Goal: Task Accomplishment & Management: Complete application form

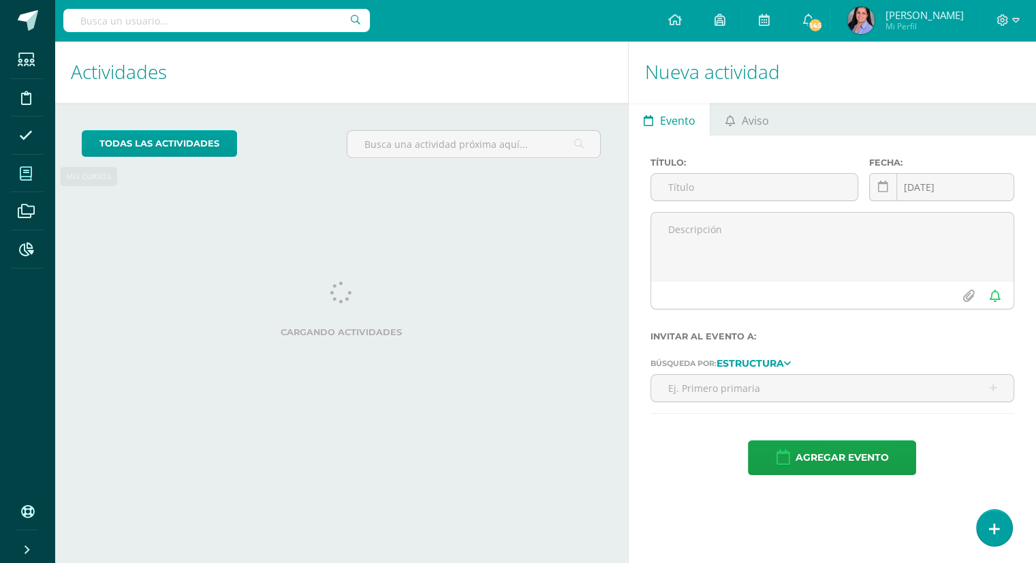
click at [38, 174] on span at bounding box center [26, 173] width 31 height 31
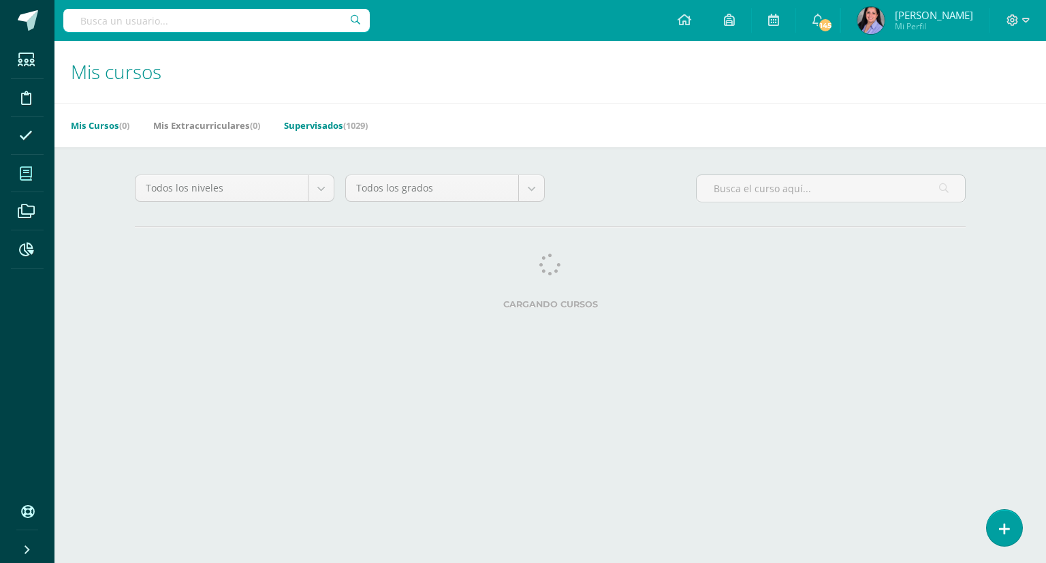
click at [321, 123] on link "Supervisados (1029)" at bounding box center [326, 125] width 84 height 22
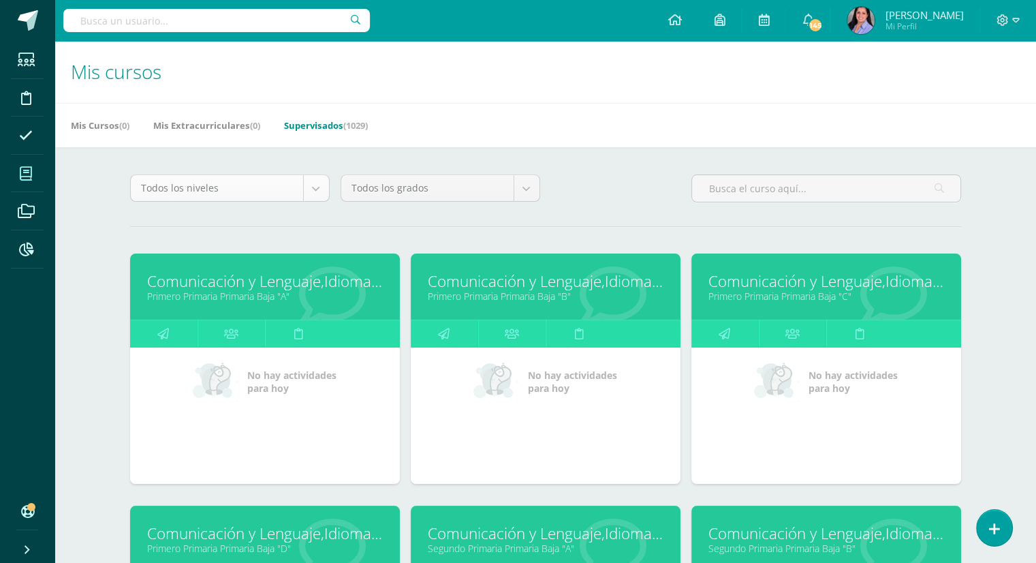
click at [315, 190] on body "Estudiantes Disciplina Asistencia Mis cursos Archivos Reportes Soporte Ayuda Re…" at bounding box center [518, 547] width 1036 height 1095
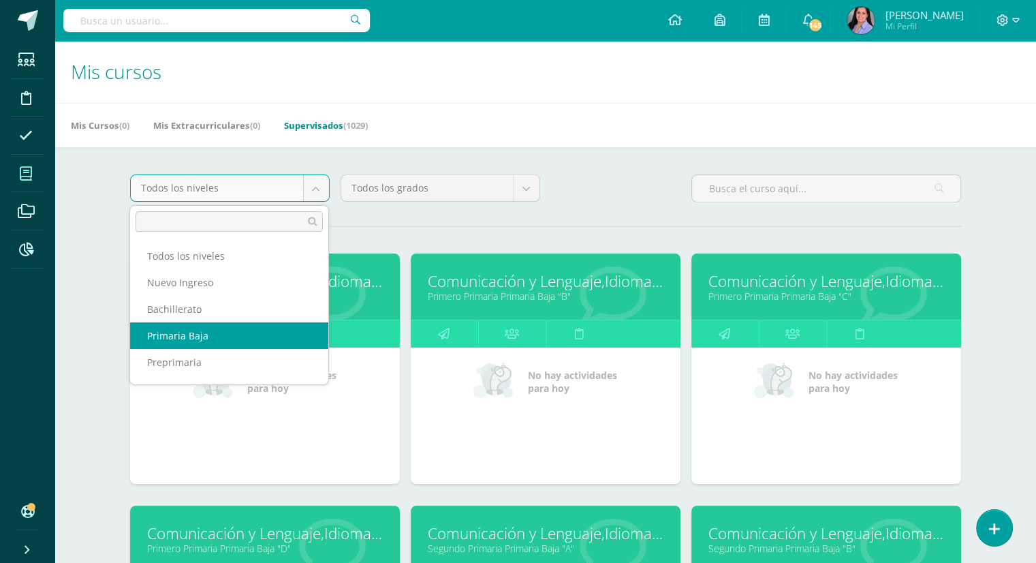
scroll to position [49, 0]
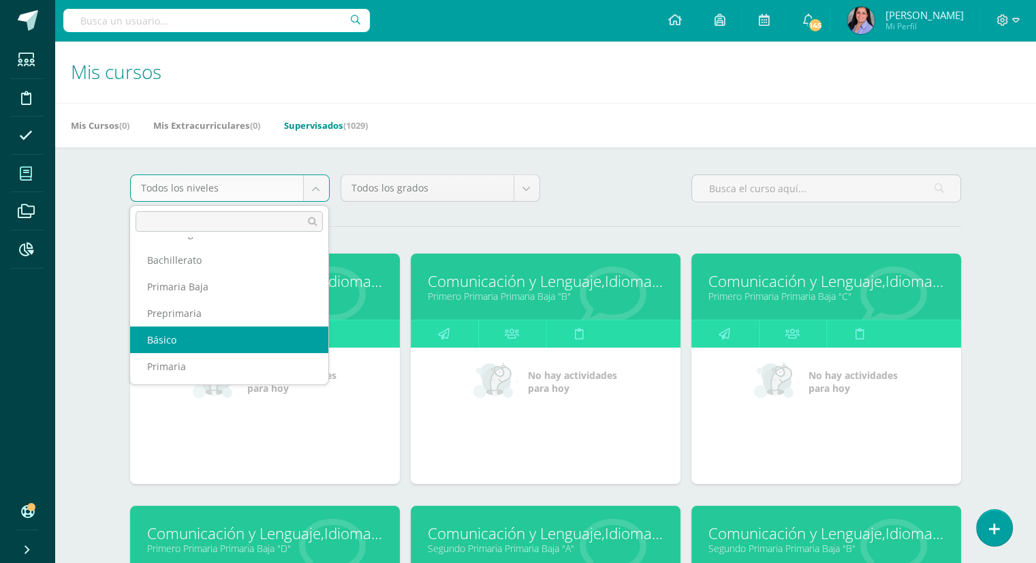
select select "6"
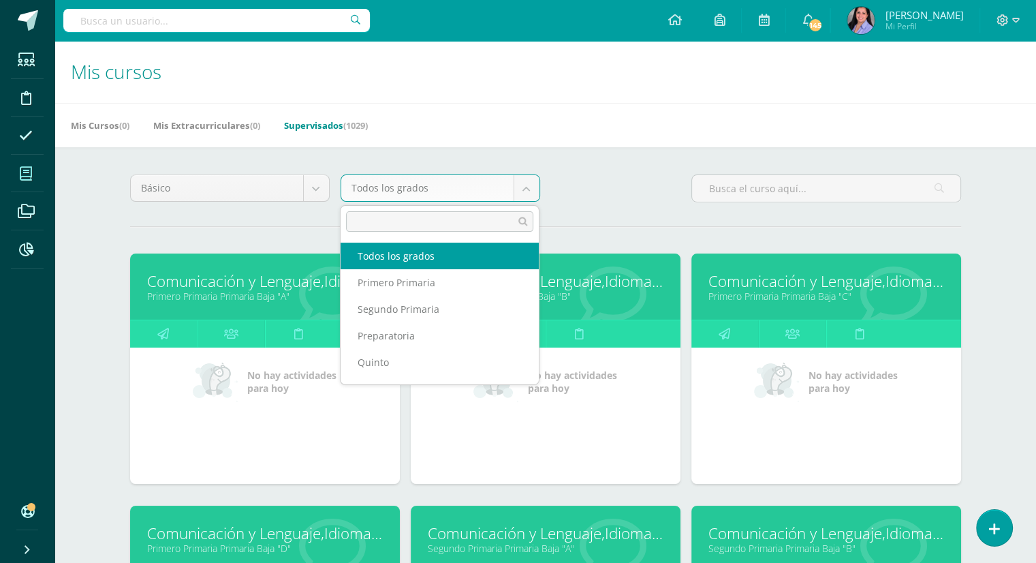
click at [526, 187] on body "Estudiantes Disciplina Asistencia Mis cursos Archivos Reportes Soporte Ayuda Re…" at bounding box center [518, 547] width 1036 height 1095
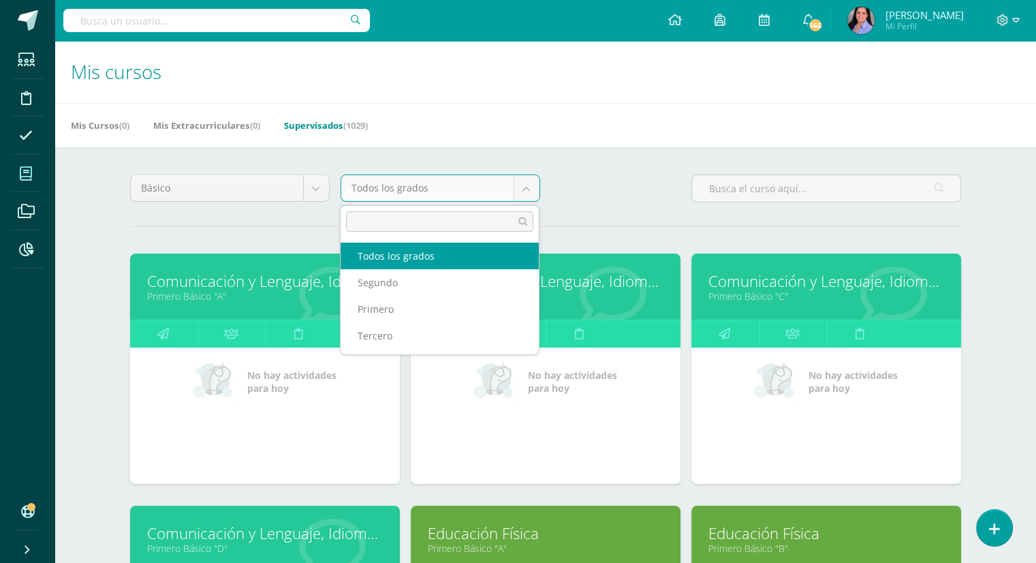
click at [524, 185] on body "Estudiantes Disciplina Asistencia Mis cursos Archivos Reportes Soporte Ayuda Re…" at bounding box center [518, 547] width 1036 height 1095
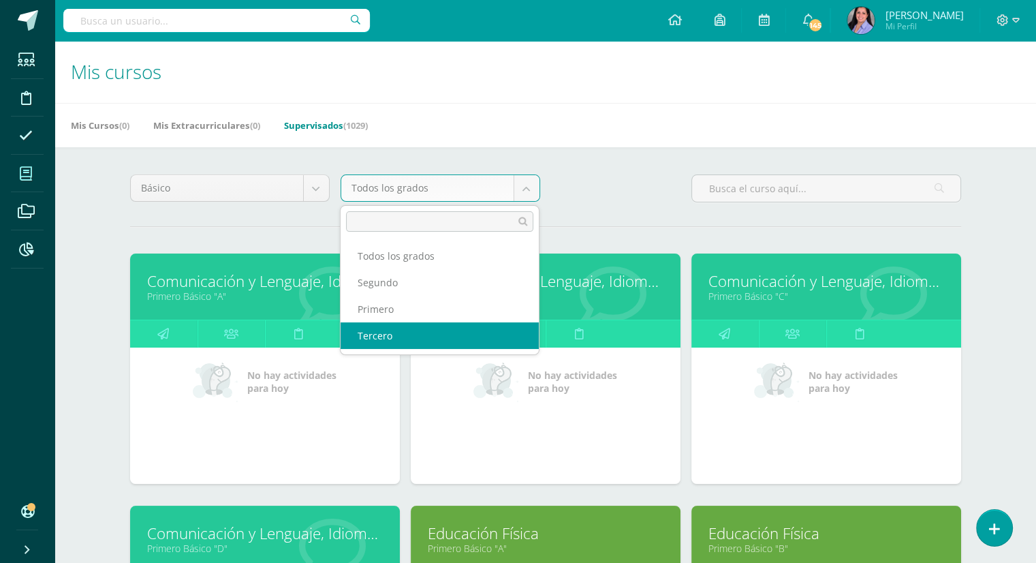
select select "26"
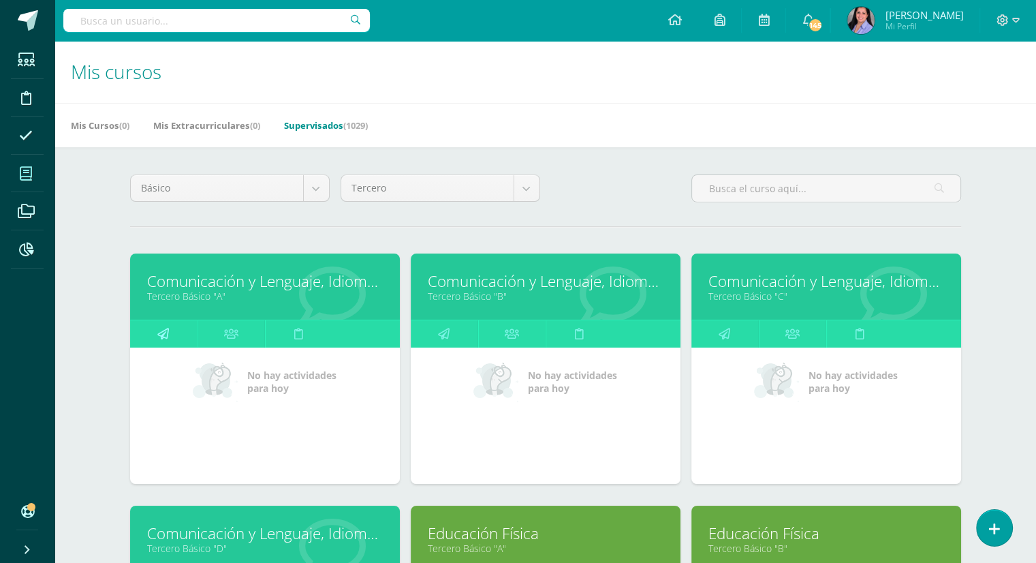
click at [153, 336] on link at bounding box center [163, 333] width 67 height 27
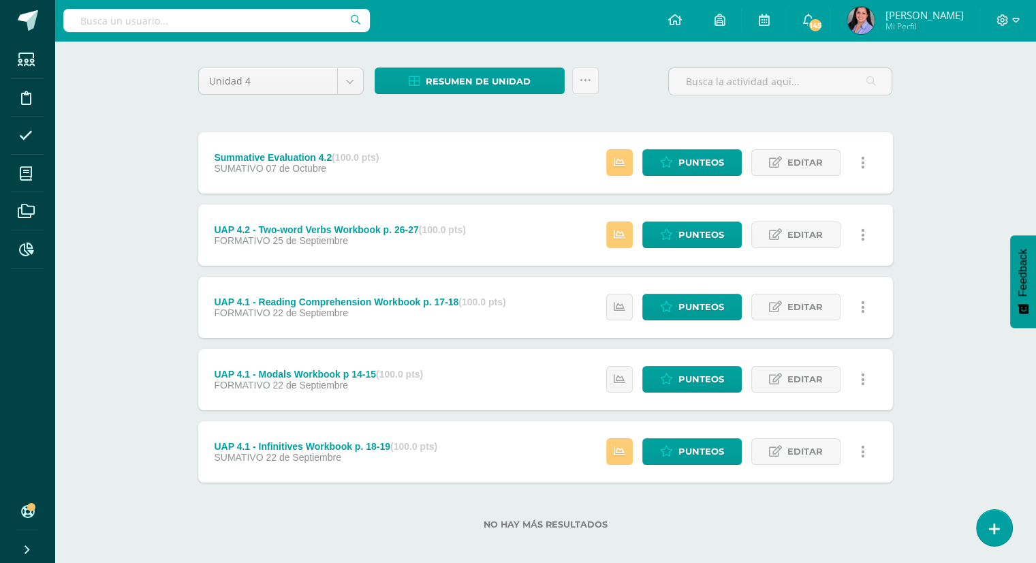
scroll to position [95, 0]
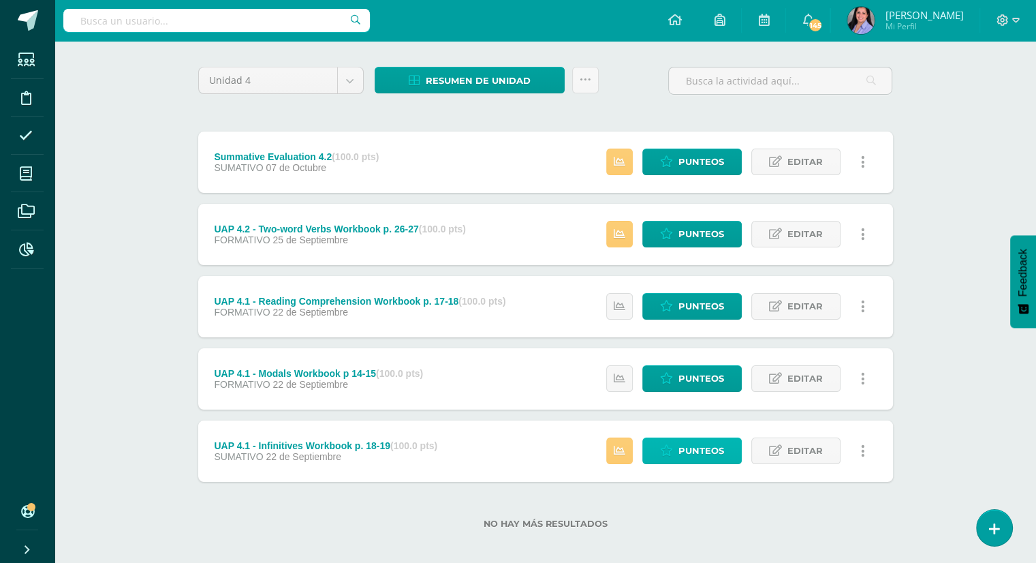
click at [705, 458] on span "Punteos" at bounding box center [701, 450] width 46 height 25
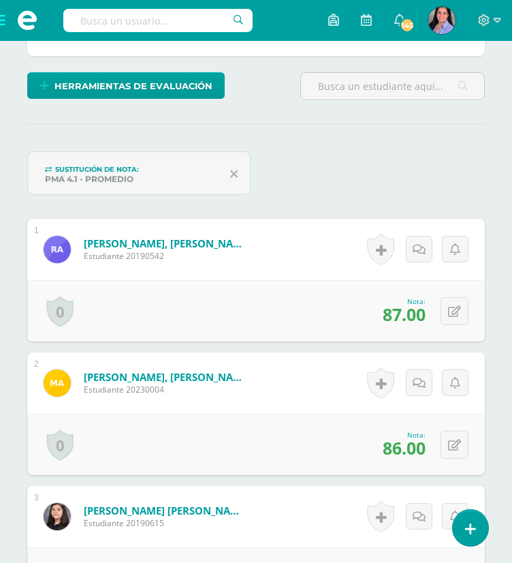
scroll to position [351, 0]
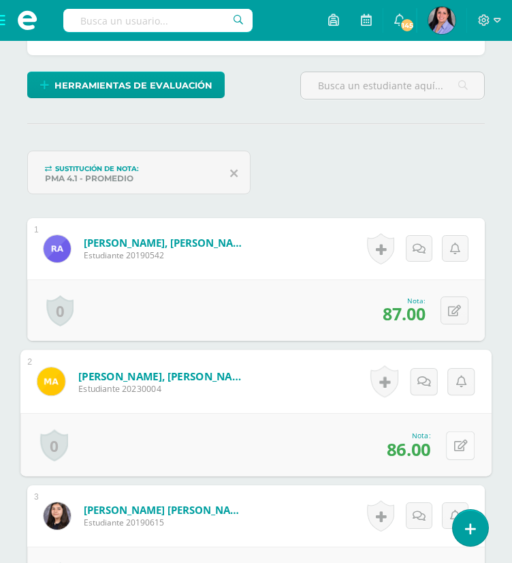
click at [456, 445] on icon at bounding box center [461, 445] width 14 height 12
type input "89"
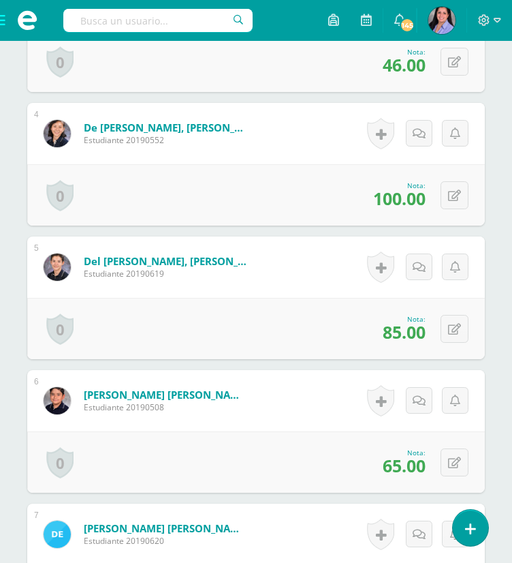
scroll to position [869, 0]
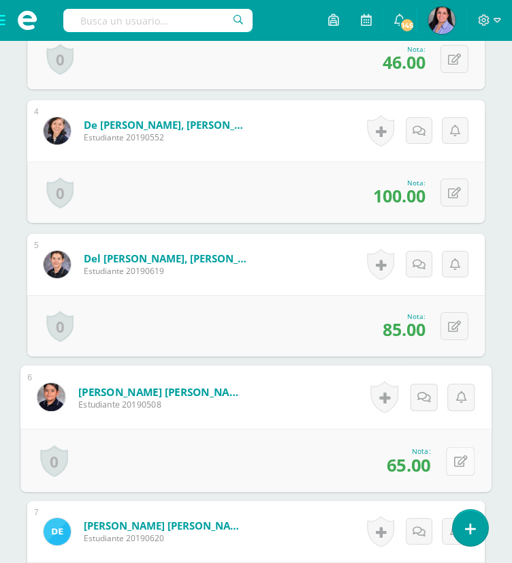
click at [452, 456] on button at bounding box center [460, 460] width 29 height 29
type input "100"
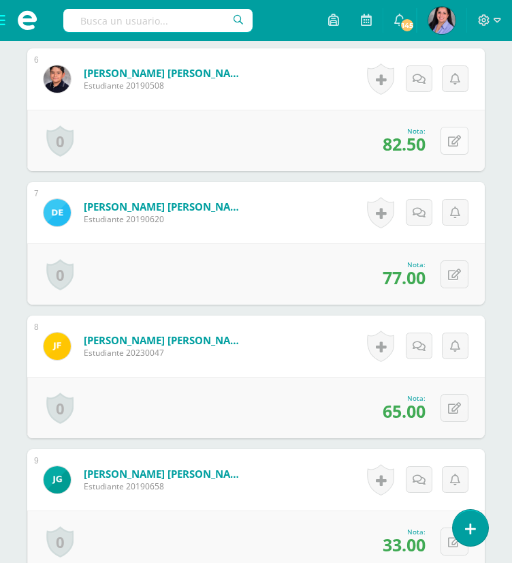
scroll to position [1193, 0]
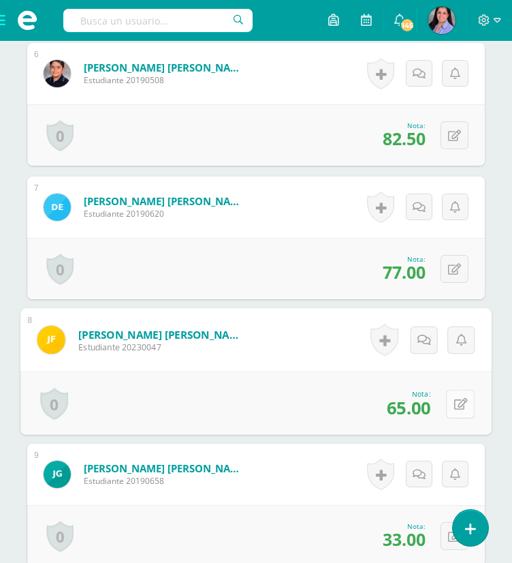
click at [459, 404] on icon at bounding box center [461, 404] width 14 height 12
type input "100"
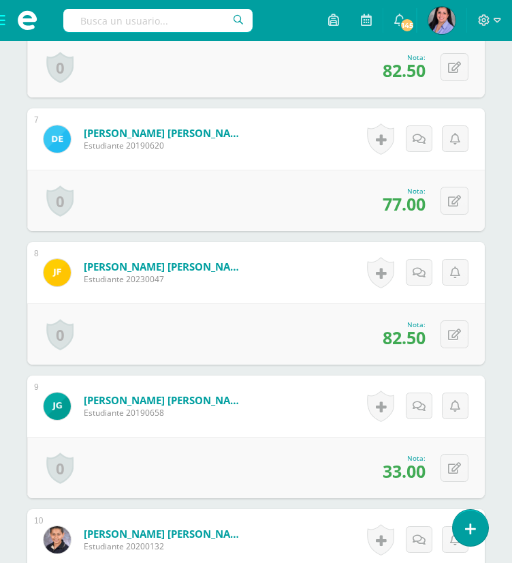
scroll to position [1273, 0]
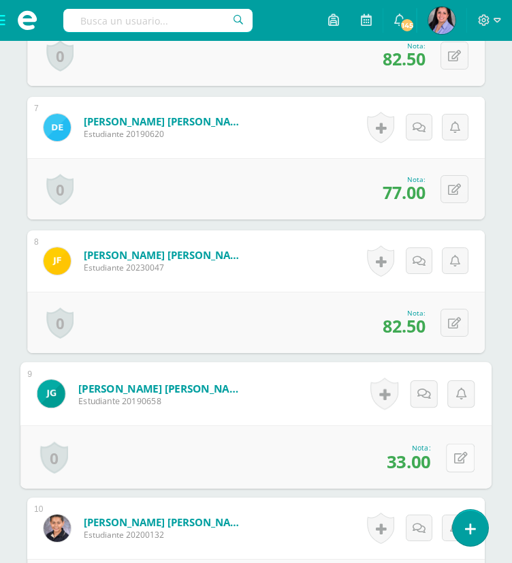
click at [455, 461] on button at bounding box center [460, 457] width 29 height 29
type input "64"
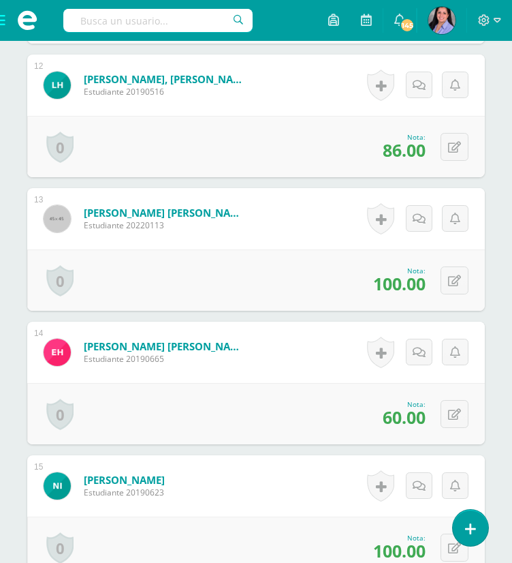
scroll to position [1983, 0]
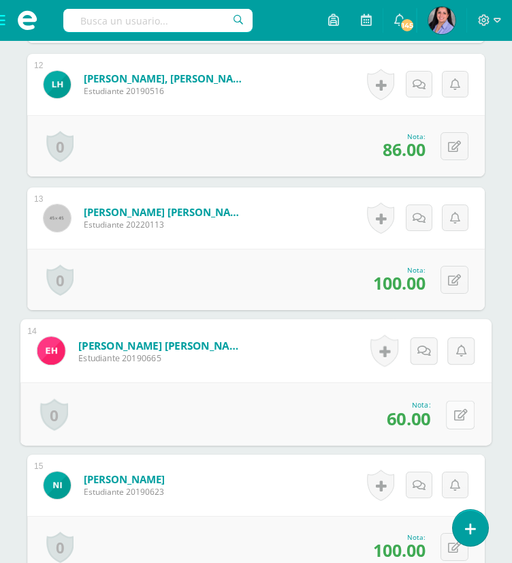
click at [464, 409] on button at bounding box center [460, 414] width 29 height 29
type input "100"
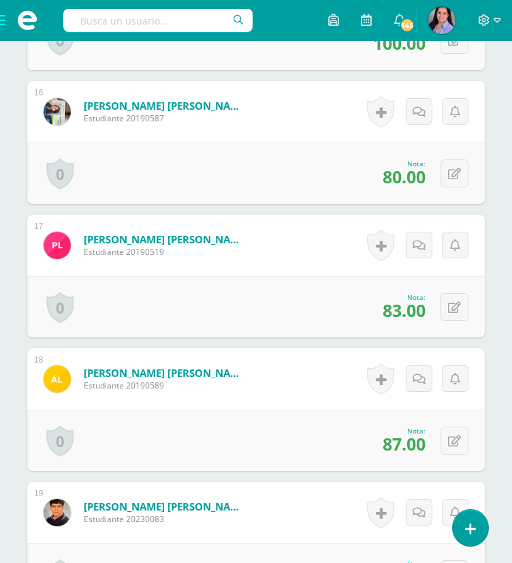
scroll to position [2518, 0]
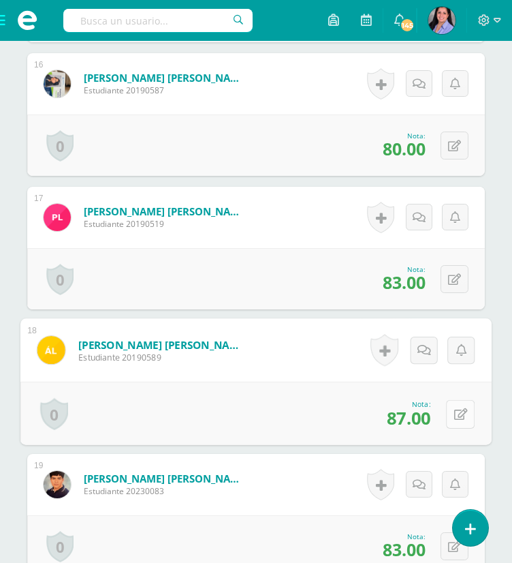
click at [453, 409] on button at bounding box center [460, 413] width 29 height 29
type input "89"
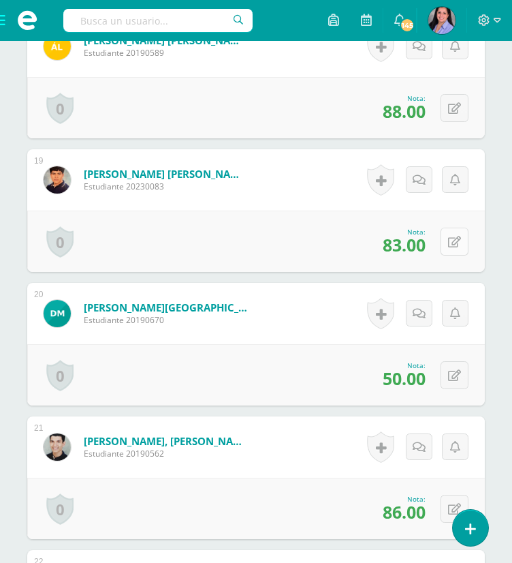
scroll to position [2823, 0]
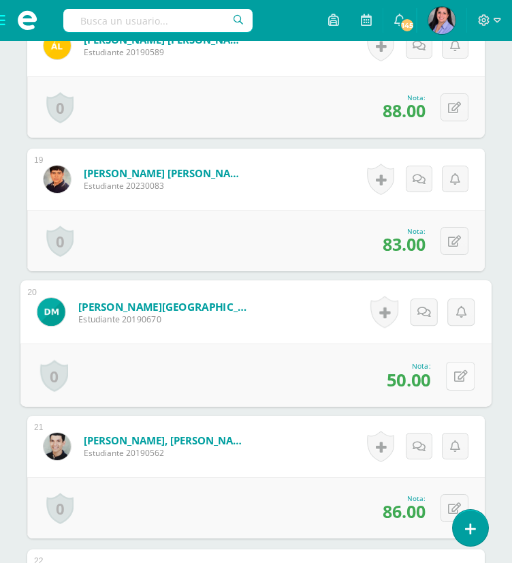
click at [458, 371] on icon at bounding box center [461, 376] width 14 height 12
type input "100"
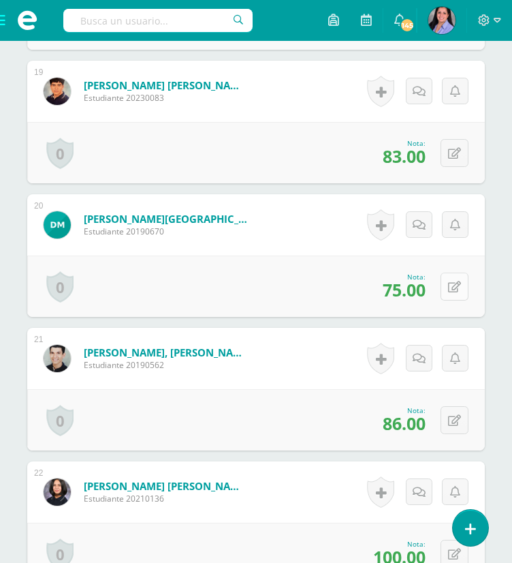
scroll to position [2912, 0]
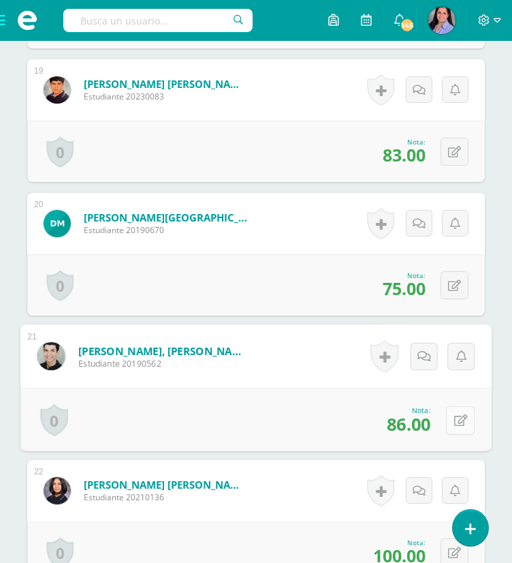
click at [456, 417] on icon at bounding box center [461, 420] width 14 height 12
type input "89"
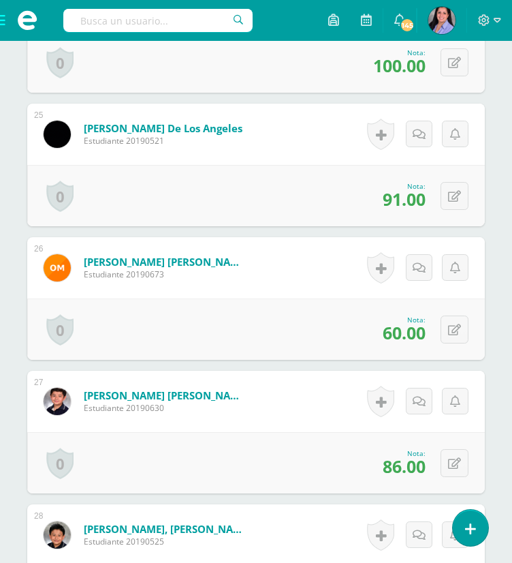
scroll to position [3670, 0]
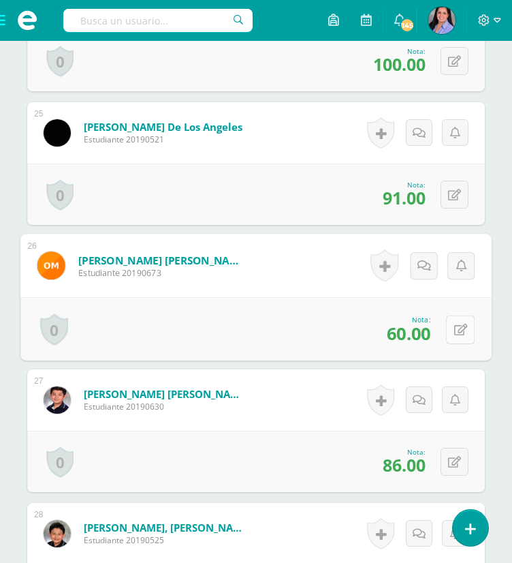
click at [460, 325] on icon at bounding box center [461, 329] width 14 height 12
type input "82"
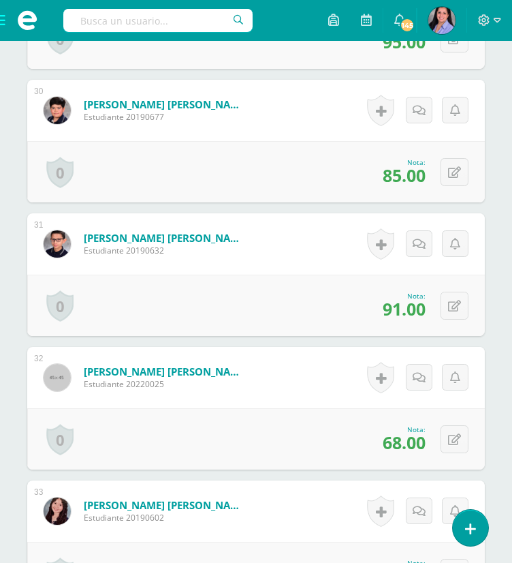
scroll to position [4364, 0]
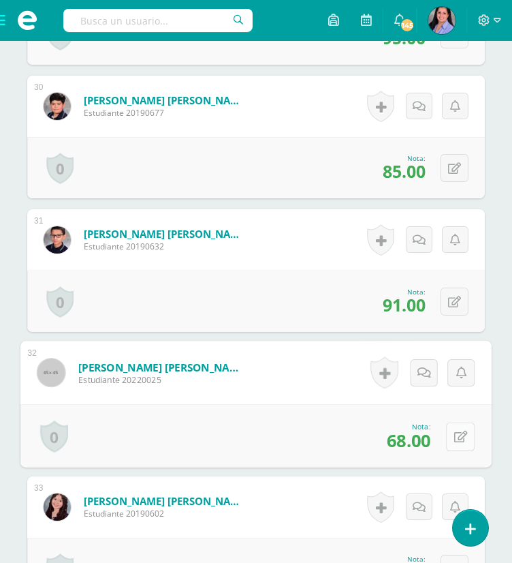
click at [458, 434] on icon at bounding box center [461, 436] width 14 height 12
type input "89"
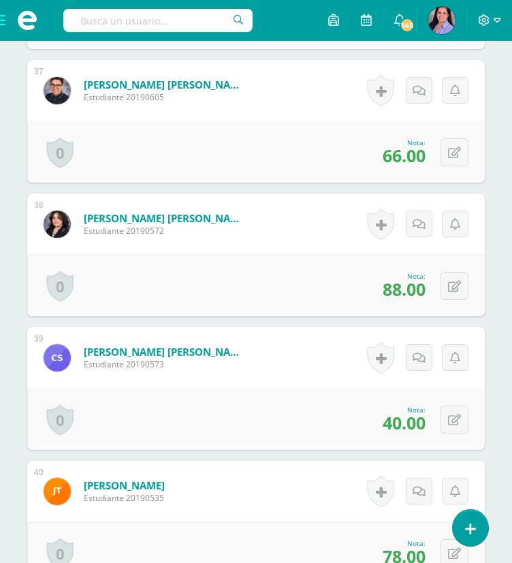
scroll to position [5315, 0]
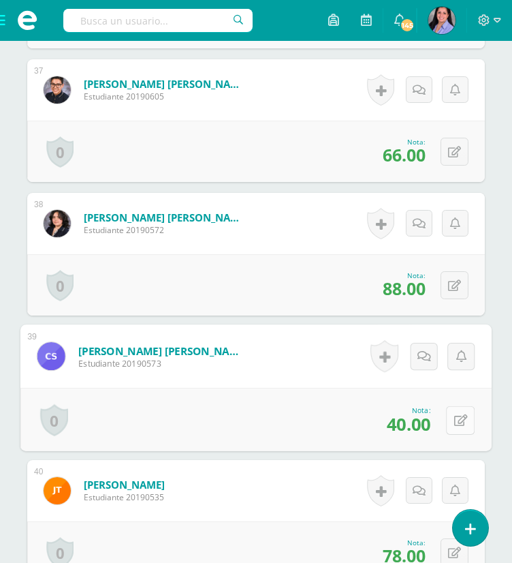
click at [456, 415] on icon at bounding box center [461, 420] width 14 height 12
type input "57"
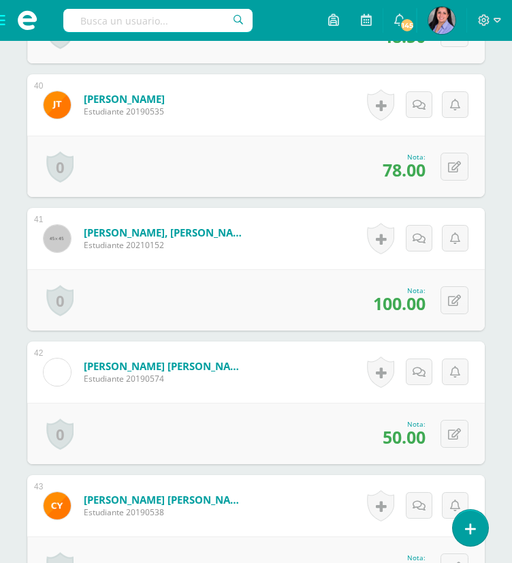
scroll to position [5701, 0]
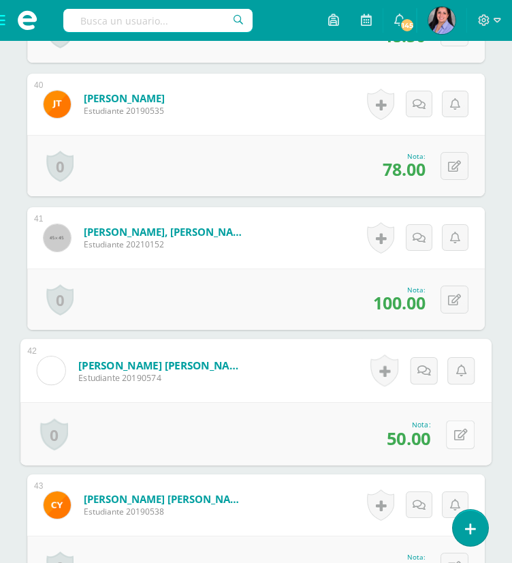
click at [455, 434] on icon at bounding box center [461, 434] width 14 height 12
type input "100"
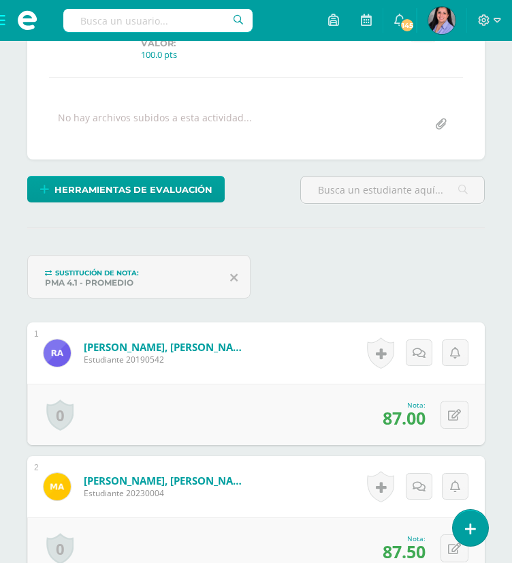
scroll to position [0, 0]
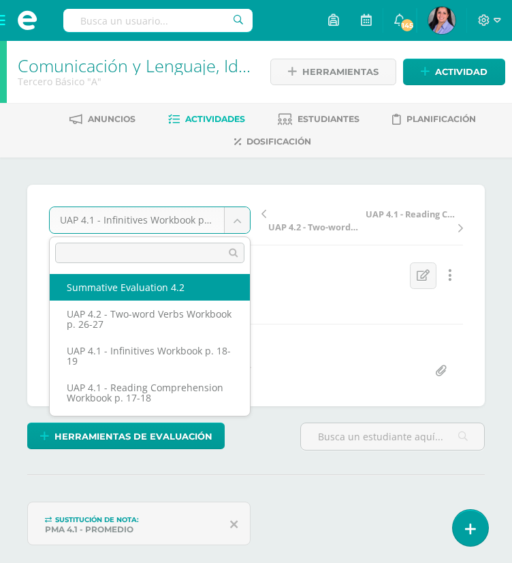
select select "/dashboard/teacher/grade-activity/227526/"
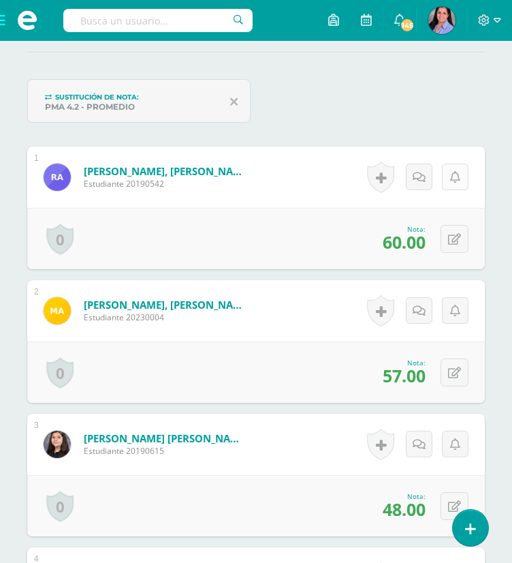
scroll to position [431, 0]
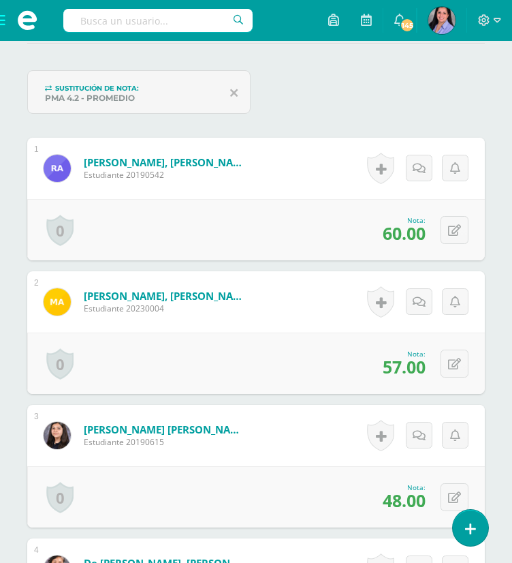
click at [452, 245] on div "0 Logros Logros obtenidos Aún no hay logros agregados Nota: 60.00" at bounding box center [256, 229] width 458 height 61
click at [455, 221] on button at bounding box center [455, 230] width 28 height 28
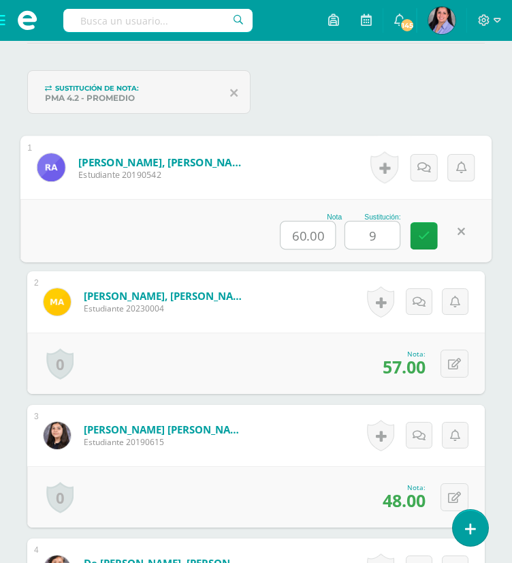
type input "92"
click at [423, 226] on link at bounding box center [424, 235] width 27 height 27
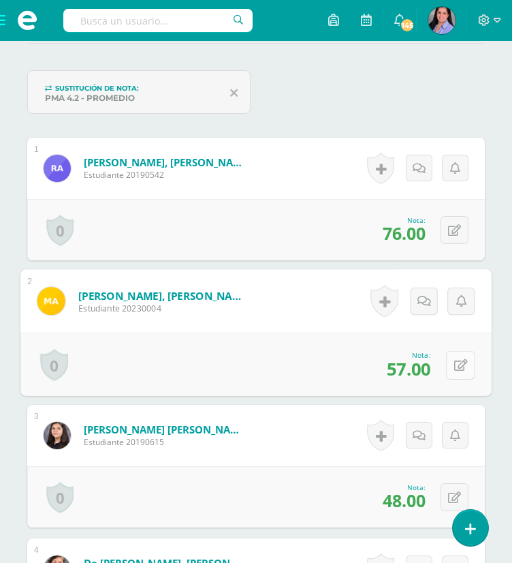
click at [457, 371] on button at bounding box center [460, 364] width 29 height 29
type input "88"
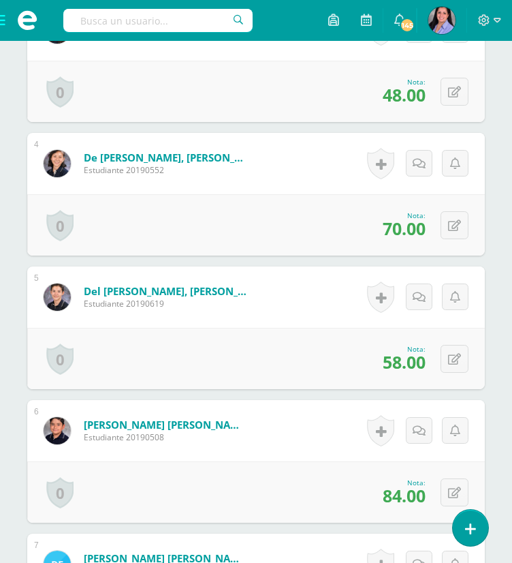
scroll to position [837, 0]
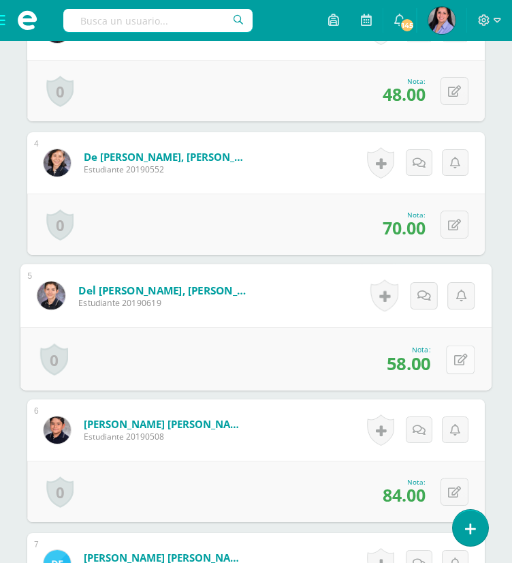
click at [452, 358] on button at bounding box center [460, 359] width 29 height 29
type input "81"
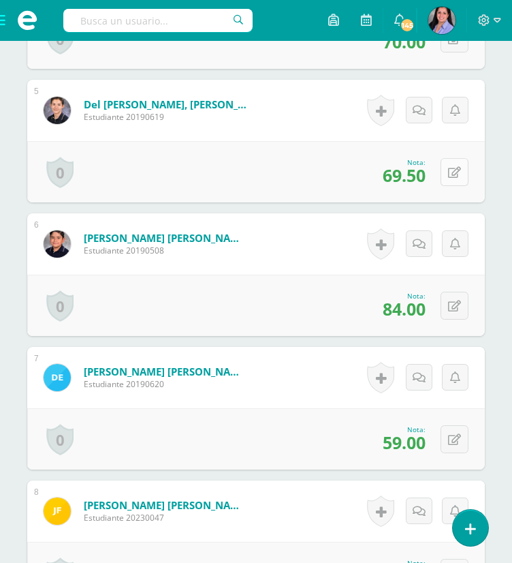
scroll to position [1030, 0]
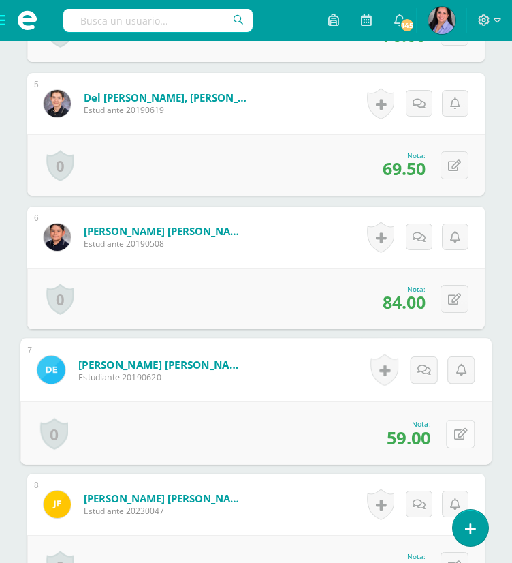
click at [455, 431] on icon at bounding box center [461, 434] width 14 height 12
type input "80"
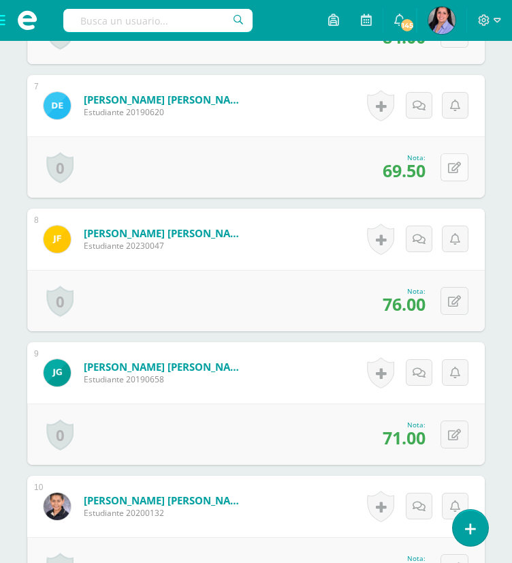
scroll to position [1297, 0]
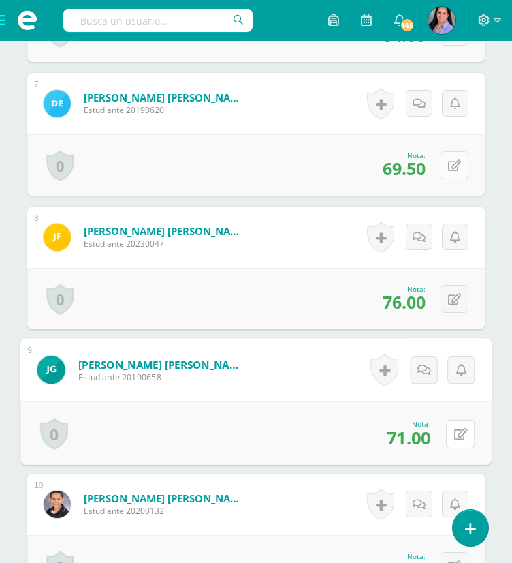
click at [455, 431] on icon at bounding box center [461, 434] width 14 height 12
type input "79"
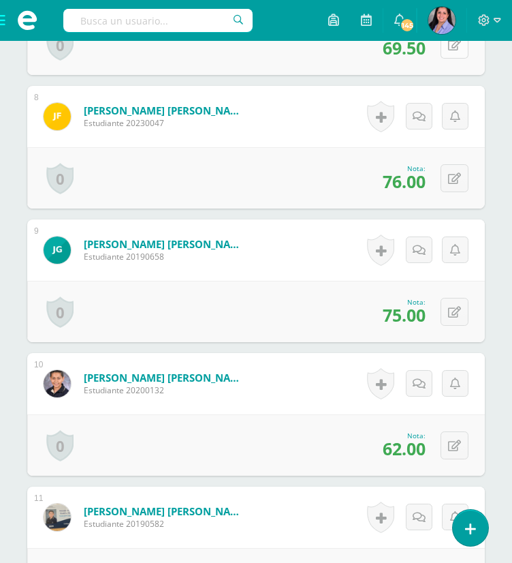
scroll to position [1422, 0]
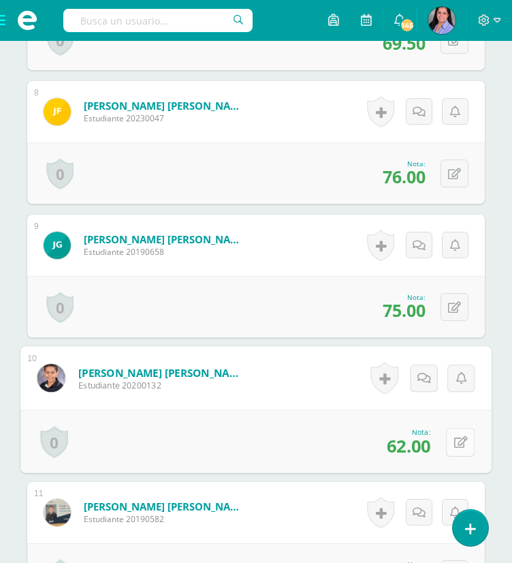
click at [455, 437] on icon at bounding box center [461, 442] width 14 height 12
type input "90"
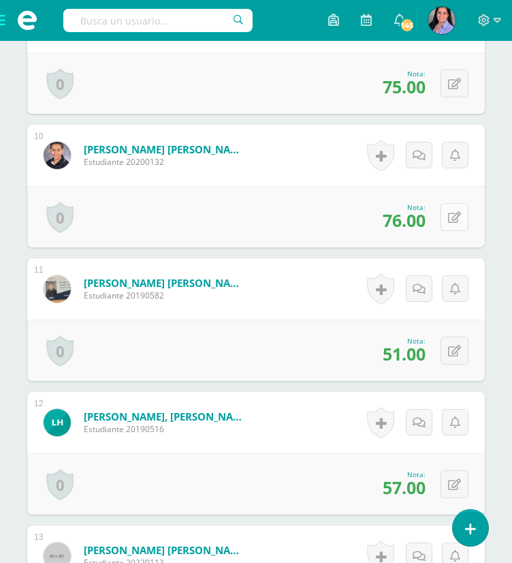
scroll to position [1689, 0]
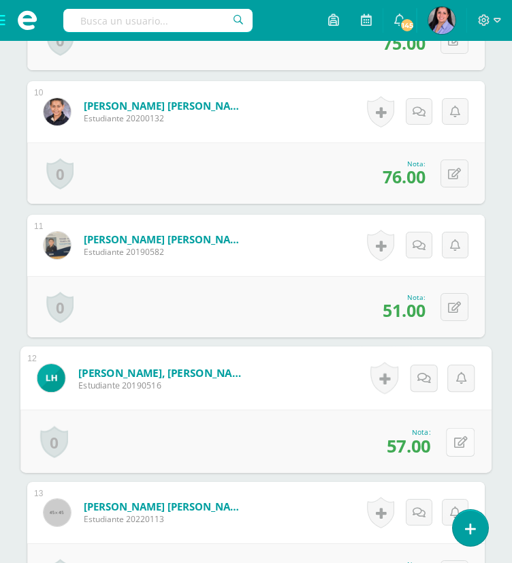
click at [456, 441] on icon at bounding box center [461, 442] width 14 height 12
type input "76"
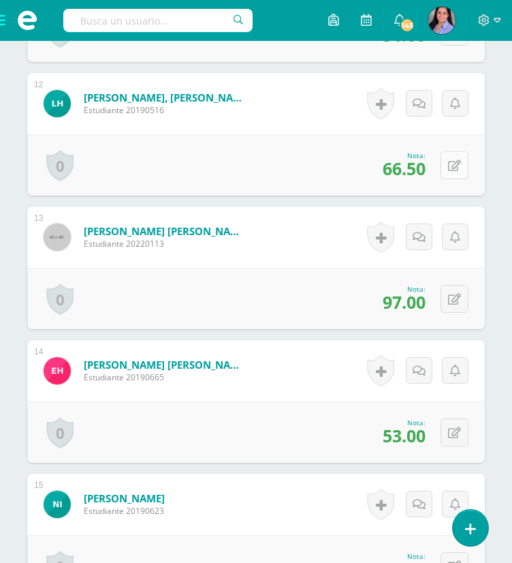
scroll to position [1971, 0]
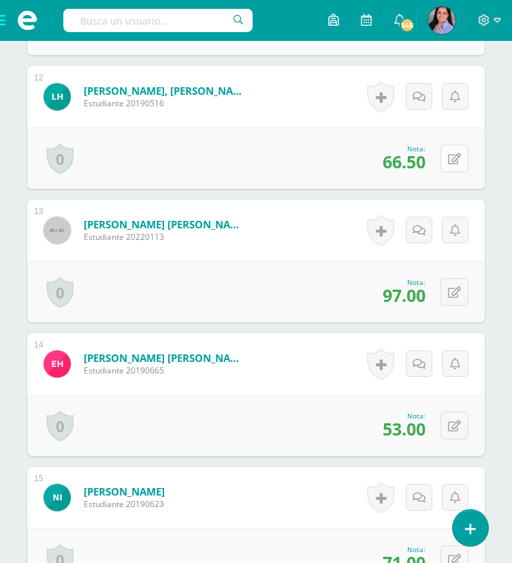
click at [456, 441] on div "0 Logros Logros obtenidos Aún no hay logros agregados Nota: 53.00" at bounding box center [256, 424] width 458 height 61
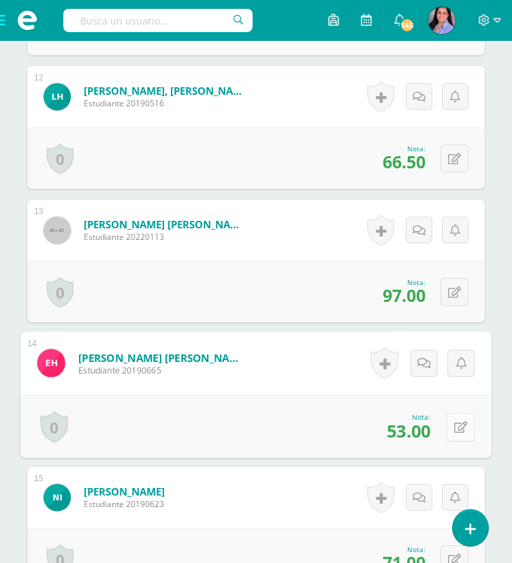
click at [453, 427] on button at bounding box center [460, 426] width 29 height 29
type input "78"
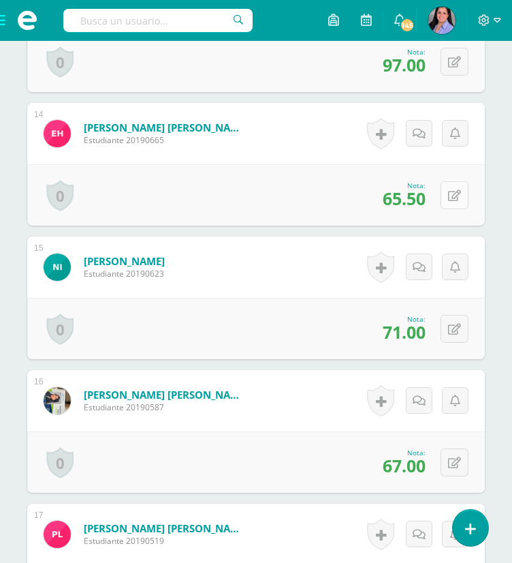
scroll to position [2202, 0]
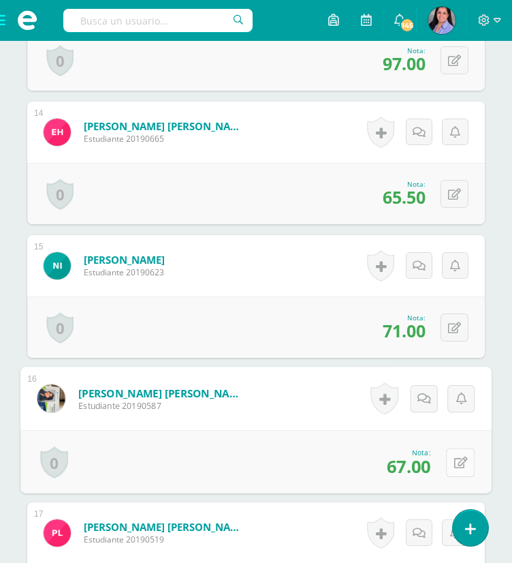
click at [457, 456] on icon at bounding box center [461, 462] width 14 height 12
type input "96"
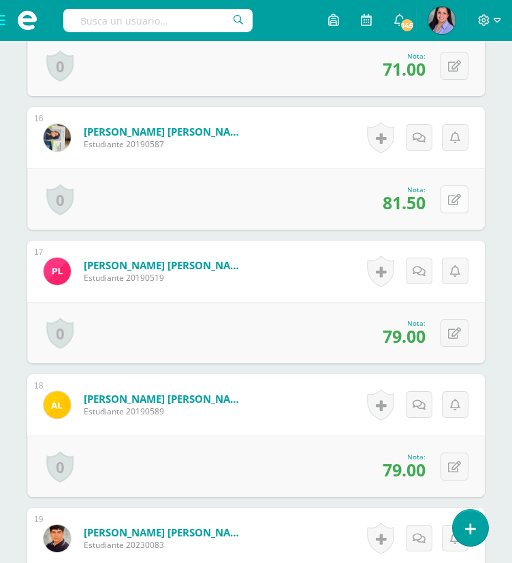
scroll to position [2463, 0]
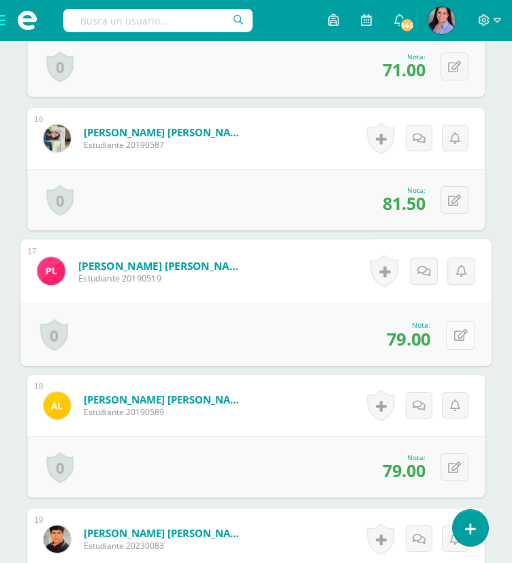
click at [456, 330] on icon at bounding box center [461, 335] width 14 height 12
type input "88"
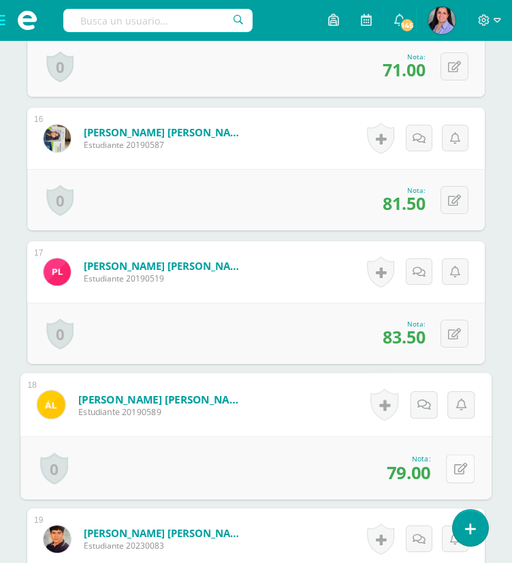
click at [455, 466] on icon at bounding box center [461, 468] width 14 height 12
type input "92"
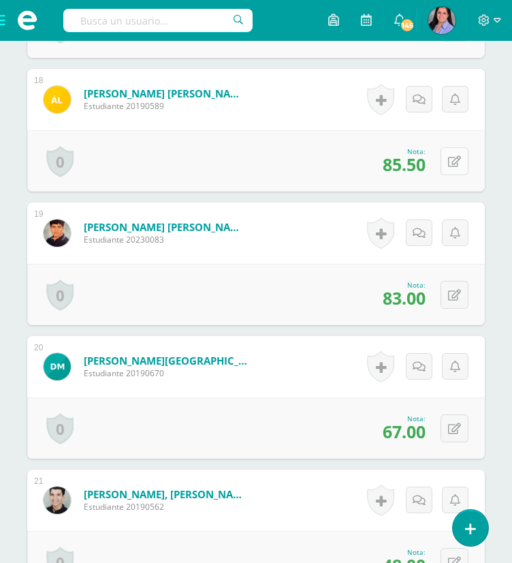
scroll to position [2774, 0]
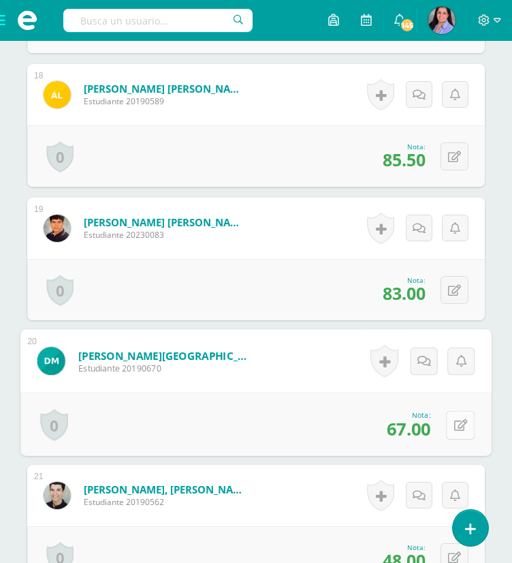
click at [455, 424] on icon at bounding box center [461, 425] width 14 height 12
type input "87"
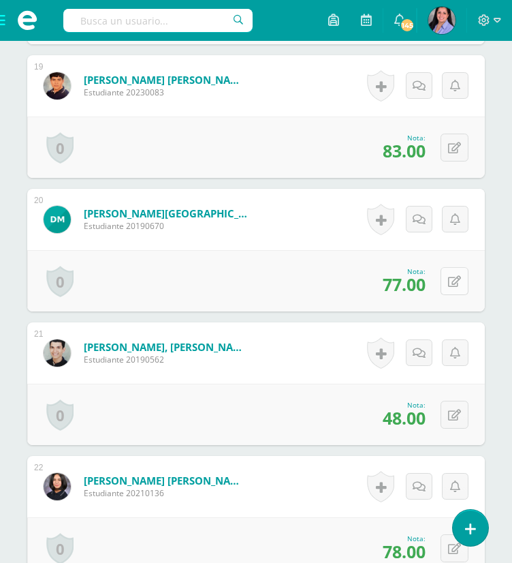
scroll to position [2924, 0]
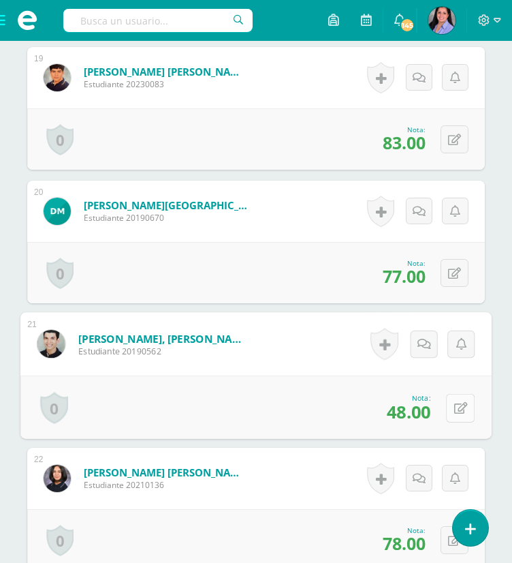
click at [454, 407] on icon at bounding box center [461, 408] width 14 height 12
type input "96"
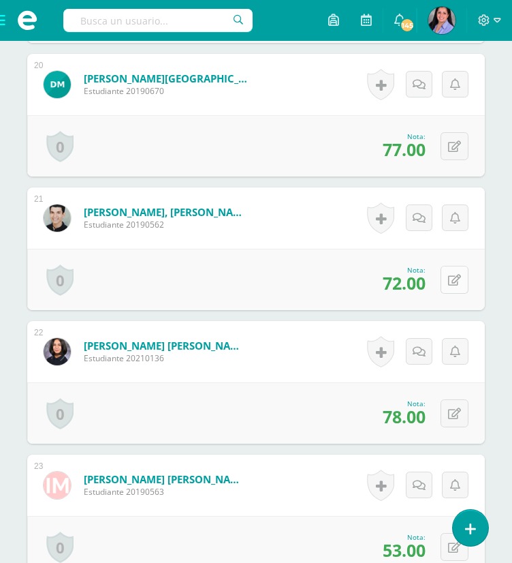
scroll to position [3056, 0]
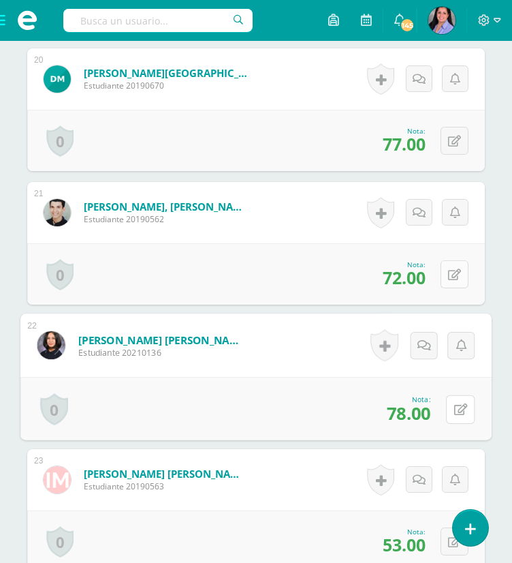
click at [454, 407] on icon at bounding box center [461, 409] width 14 height 12
type input "92"
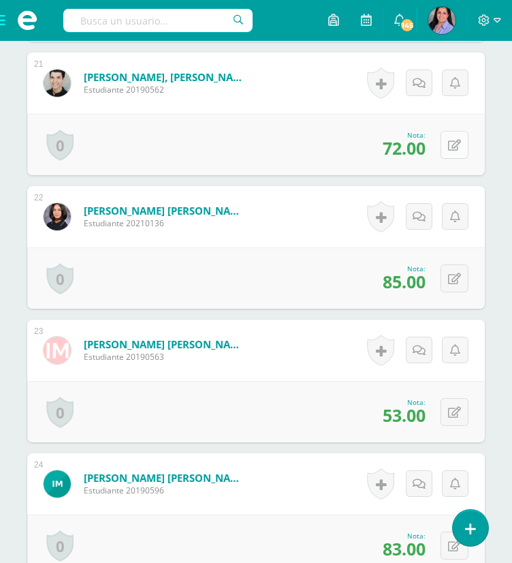
scroll to position [3193, 0]
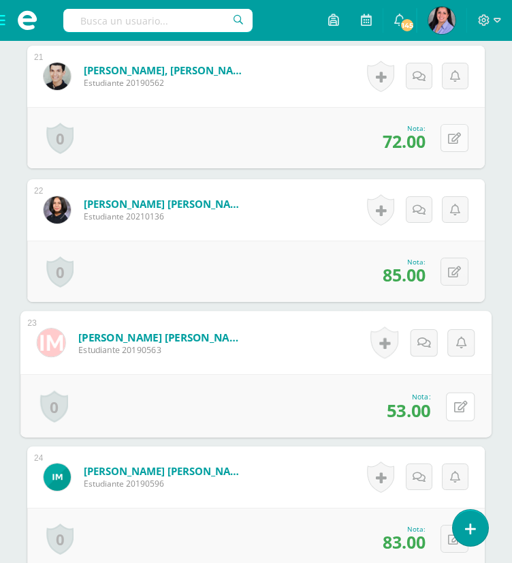
click at [454, 407] on icon at bounding box center [461, 406] width 14 height 12
type input "55"
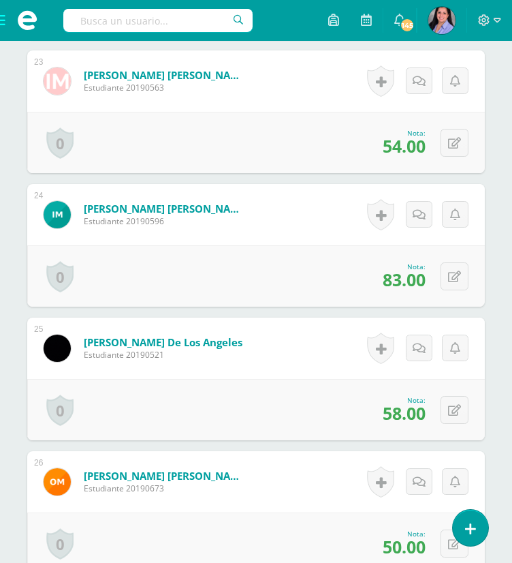
scroll to position [3457, 0]
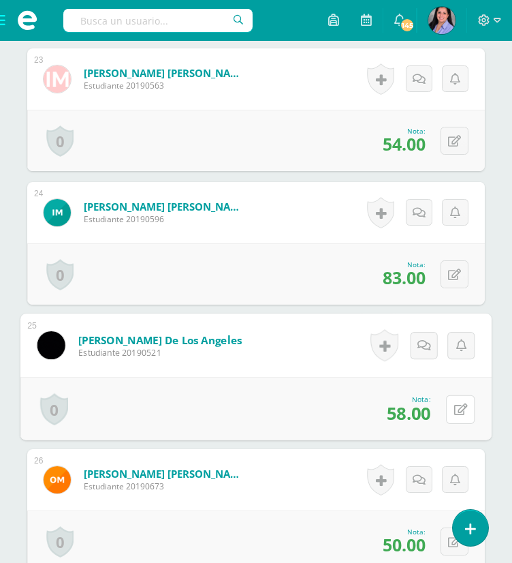
click at [454, 407] on icon at bounding box center [461, 409] width 14 height 12
type input "75"
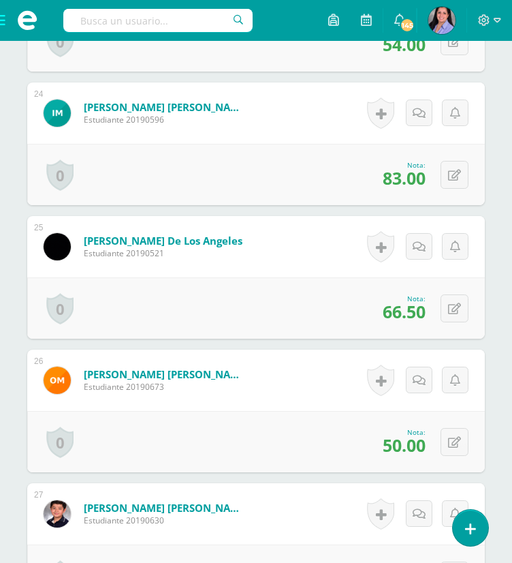
scroll to position [3560, 0]
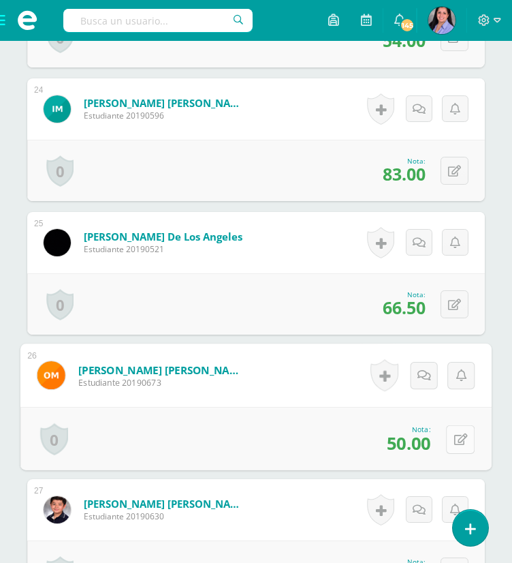
click at [456, 438] on icon at bounding box center [461, 439] width 14 height 12
type input "96"
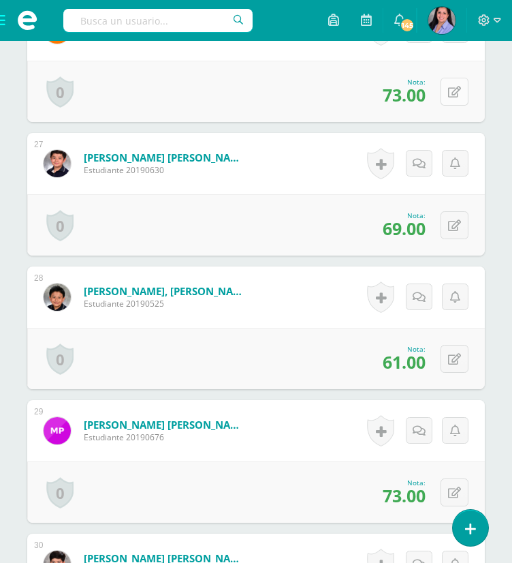
scroll to position [3907, 0]
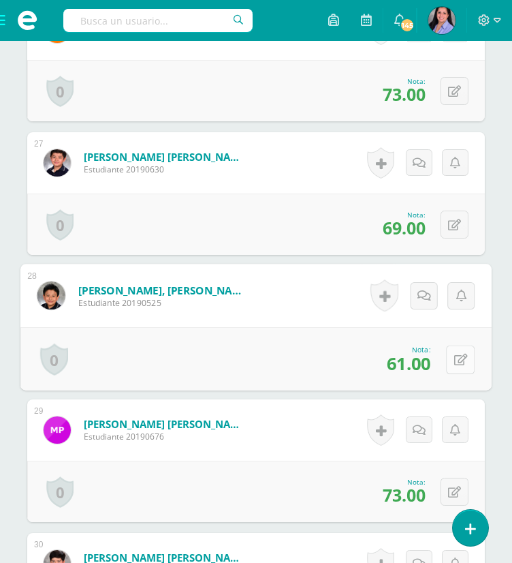
click at [461, 358] on button at bounding box center [460, 359] width 29 height 29
type input "96"
click at [461, 358] on button at bounding box center [460, 359] width 29 height 29
click at [422, 359] on icon at bounding box center [424, 364] width 12 height 12
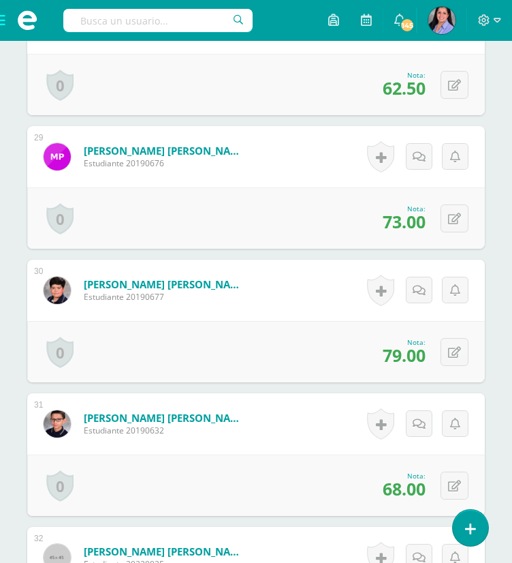
scroll to position [4194, 0]
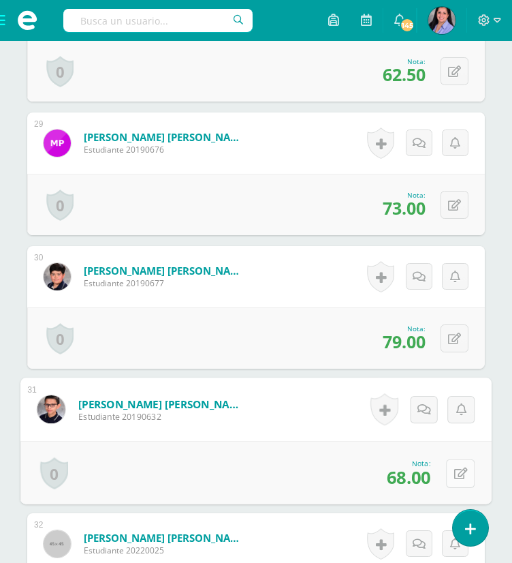
click at [455, 462] on button at bounding box center [460, 472] width 29 height 29
type input "93"
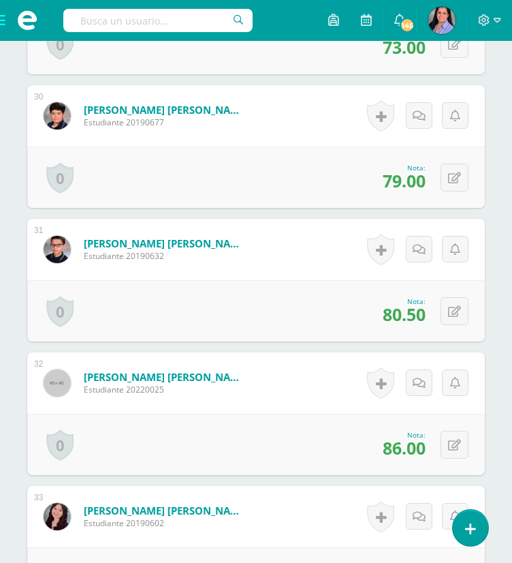
scroll to position [4356, 0]
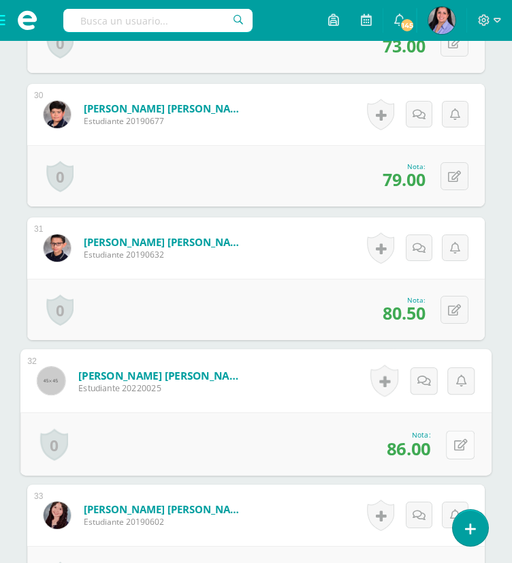
click at [460, 445] on icon at bounding box center [461, 445] width 14 height 12
type input "96"
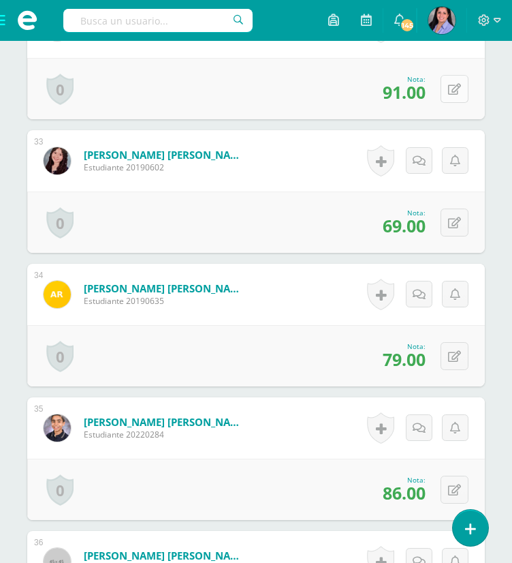
scroll to position [4713, 0]
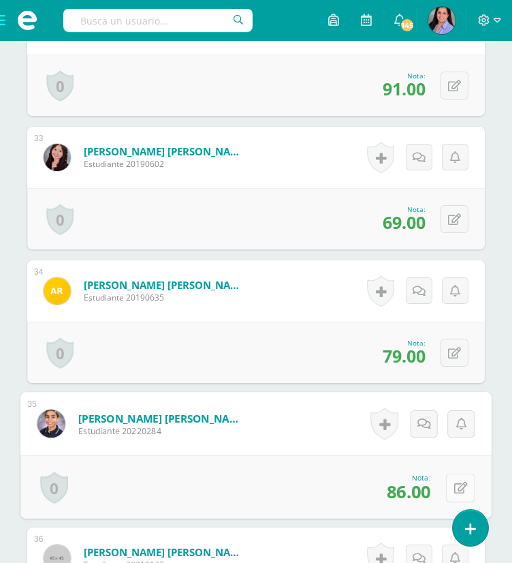
click at [458, 474] on button at bounding box center [460, 487] width 29 height 29
type input "89"
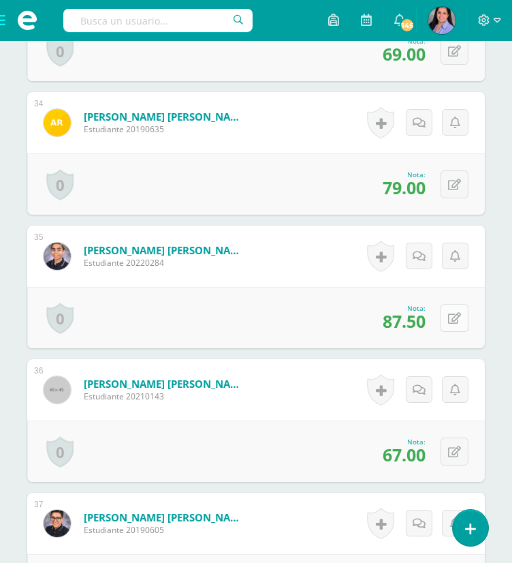
scroll to position [4893, 0]
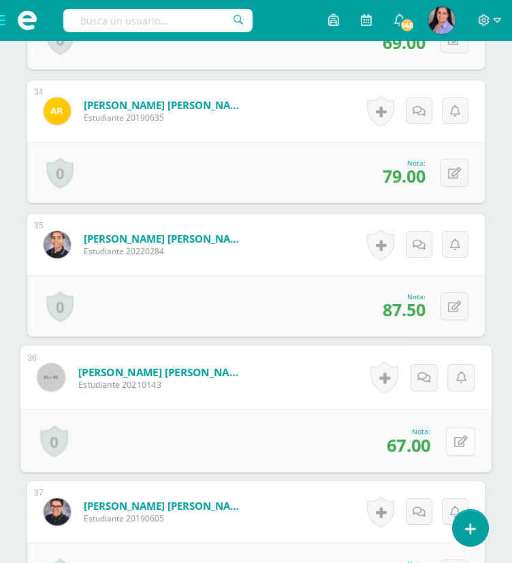
click at [453, 439] on button at bounding box center [460, 440] width 29 height 29
type input "84"
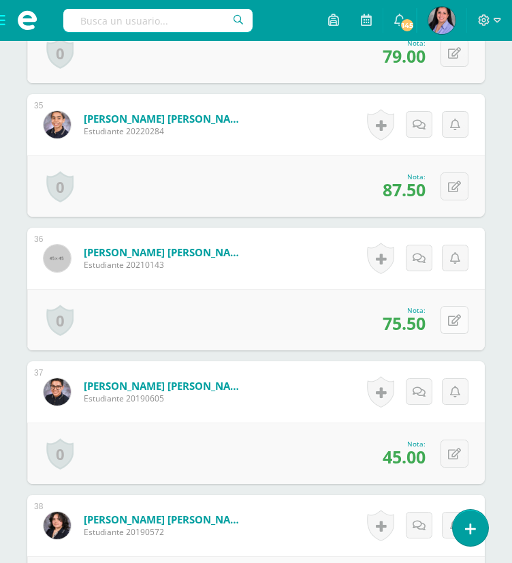
scroll to position [5015, 0]
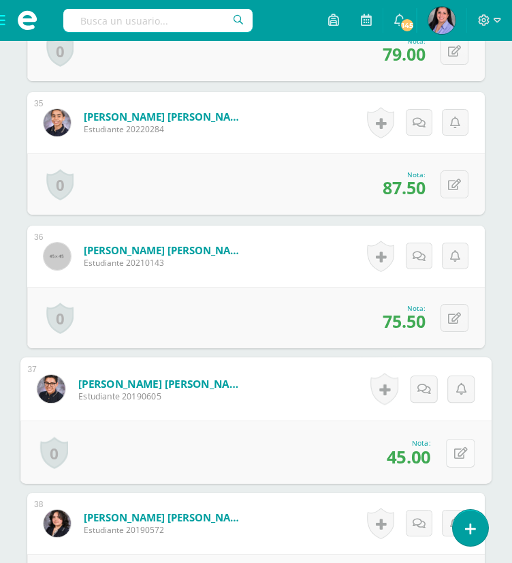
click at [457, 447] on icon at bounding box center [461, 453] width 14 height 12
type input "52"
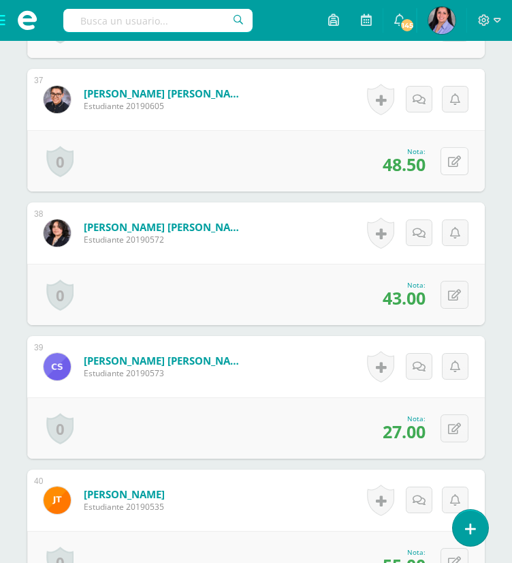
scroll to position [5304, 0]
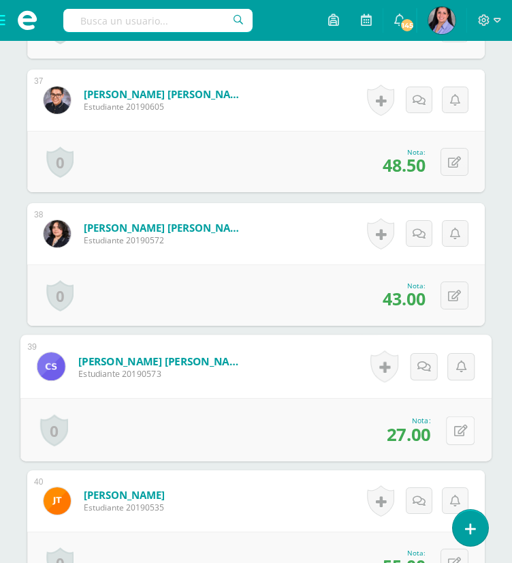
click at [461, 430] on button at bounding box center [460, 429] width 29 height 29
type input "58"
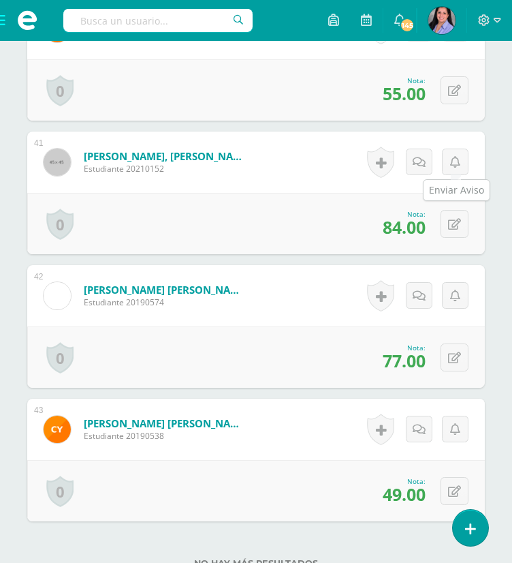
scroll to position [5780, 0]
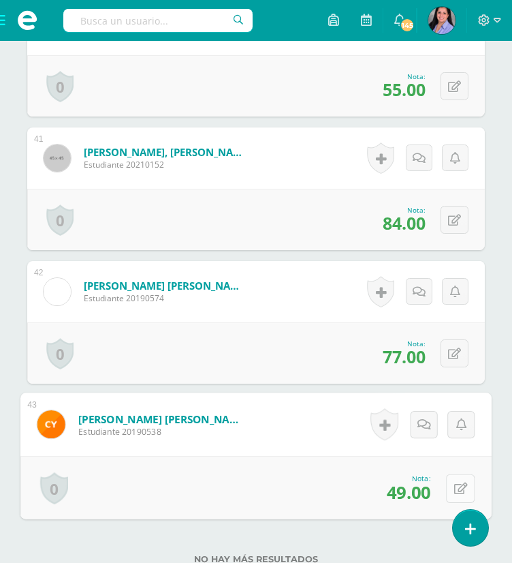
click at [455, 488] on icon at bounding box center [461, 488] width 14 height 12
type input "90"
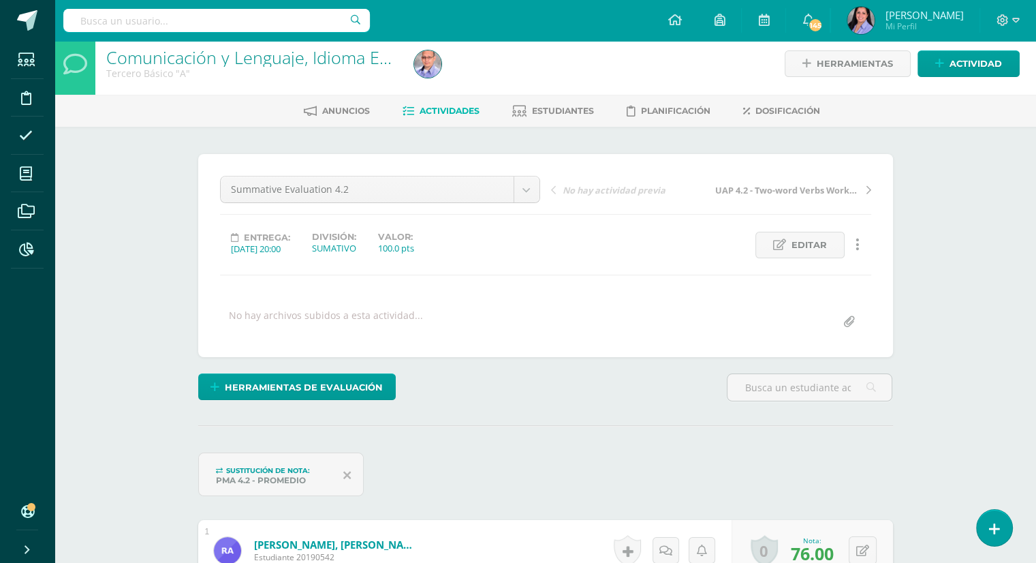
scroll to position [0, 0]
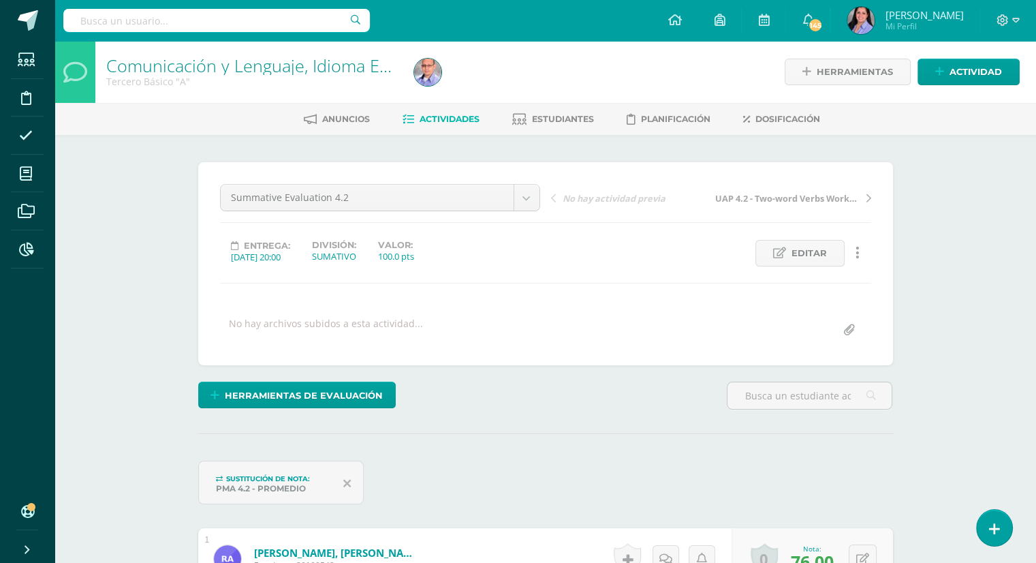
click at [219, 69] on link "Comunicación y Lenguaje, Idioma Extranjero Inglés" at bounding box center [303, 65] width 394 height 23
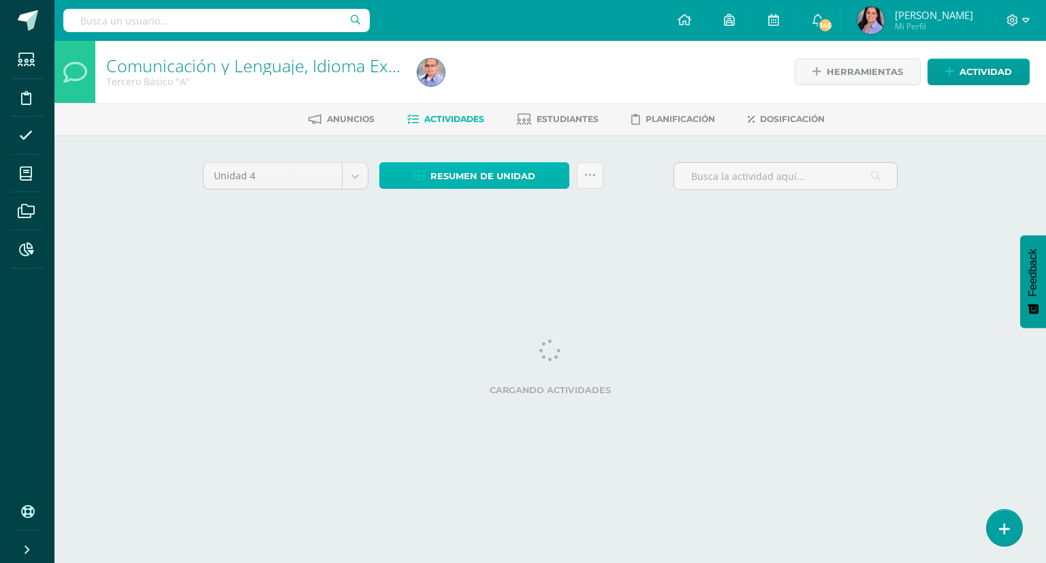
click at [456, 173] on span "Resumen de unidad" at bounding box center [482, 175] width 105 height 25
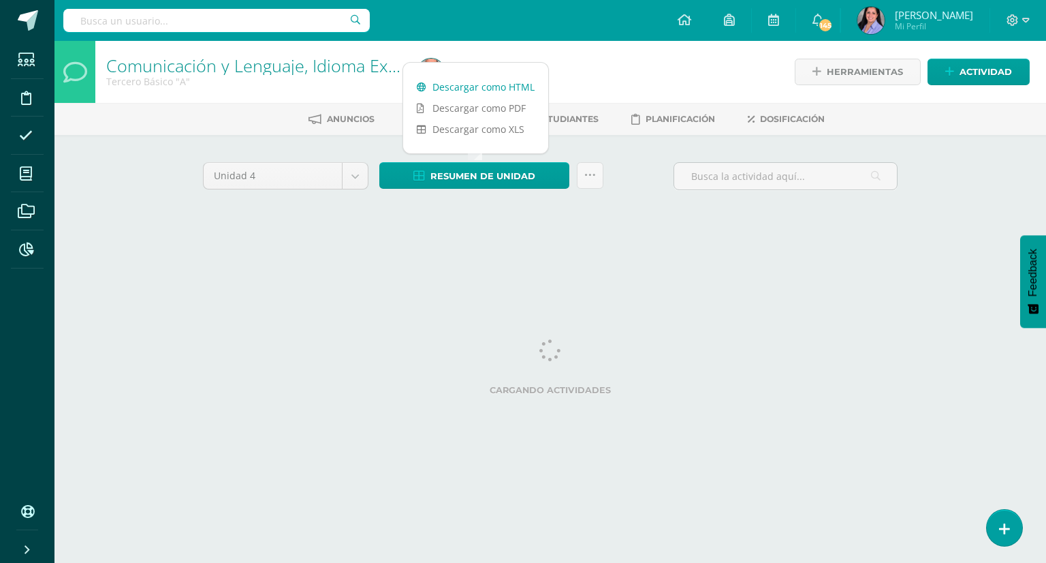
click at [462, 82] on link "Descargar como HTML" at bounding box center [475, 86] width 145 height 21
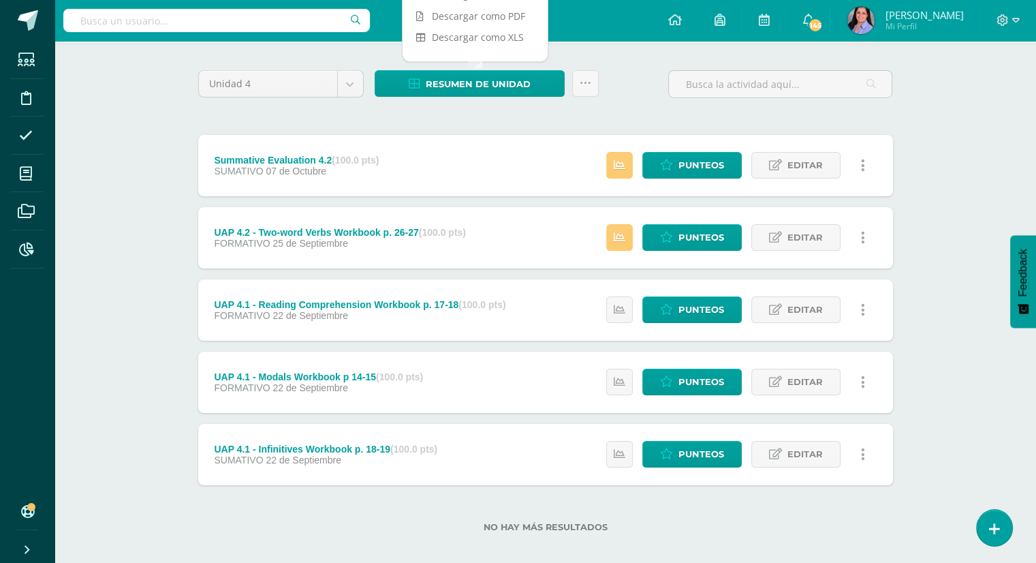
scroll to position [105, 0]
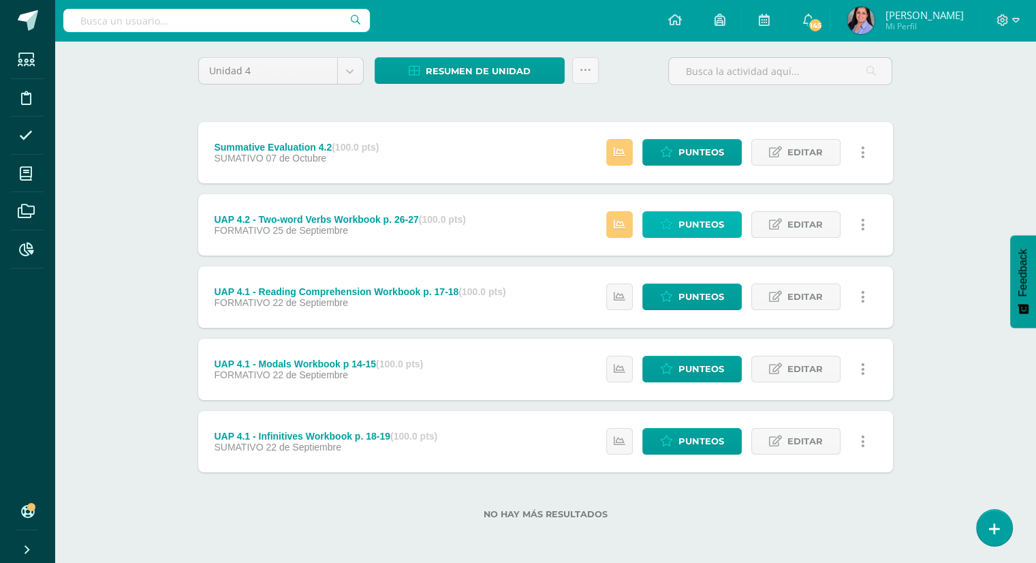
click at [719, 230] on span "Punteos" at bounding box center [701, 224] width 46 height 25
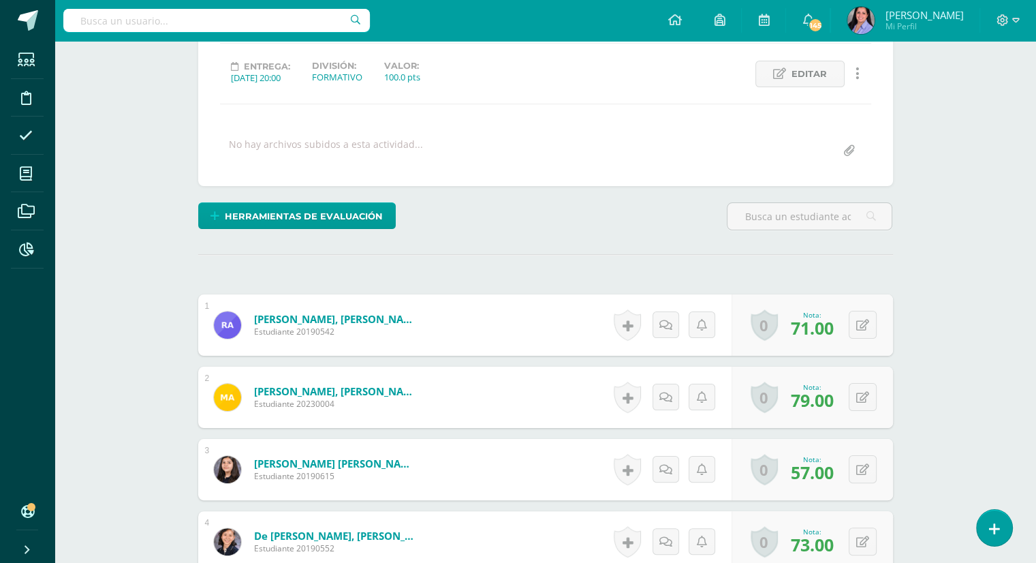
scroll to position [180, 0]
click at [866, 464] on icon at bounding box center [872, 468] width 14 height 12
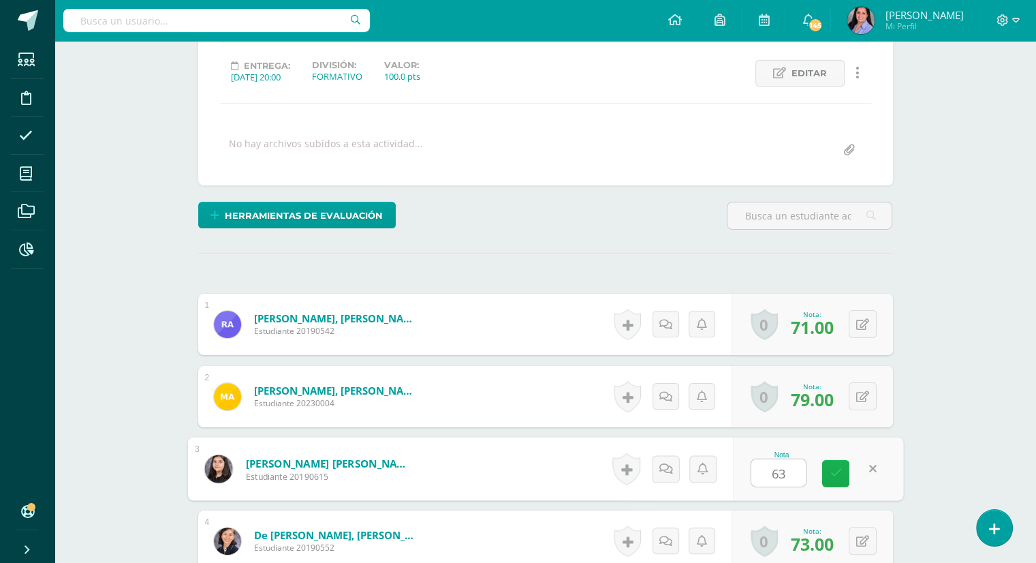
click at [829, 481] on link at bounding box center [835, 473] width 27 height 27
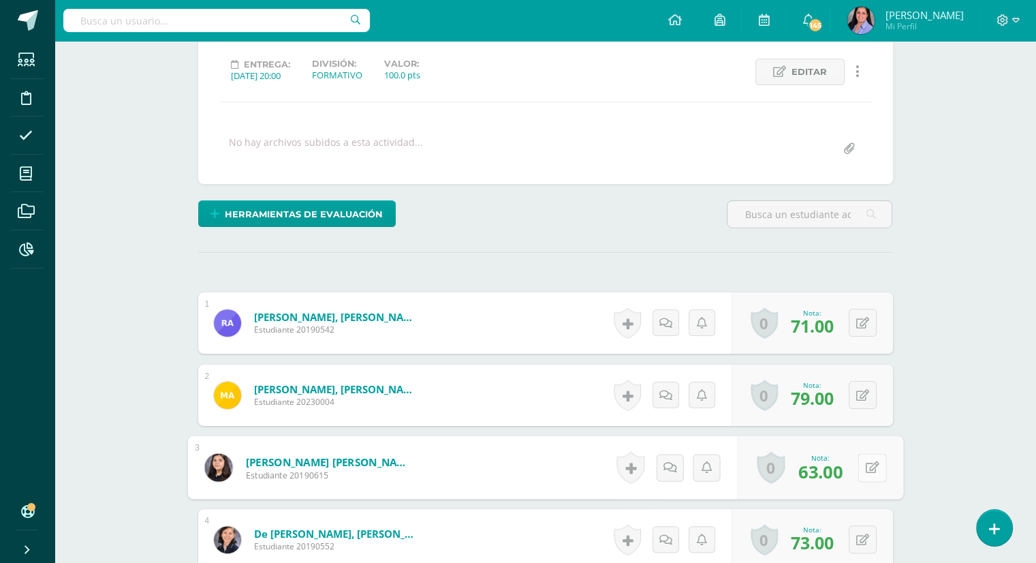
scroll to position [182, 0]
click at [871, 460] on button at bounding box center [871, 466] width 29 height 29
click at [867, 462] on icon at bounding box center [872, 466] width 14 height 12
click at [868, 466] on icon at bounding box center [872, 466] width 14 height 12
type input "57"
